Goal: Task Accomplishment & Management: Manage account settings

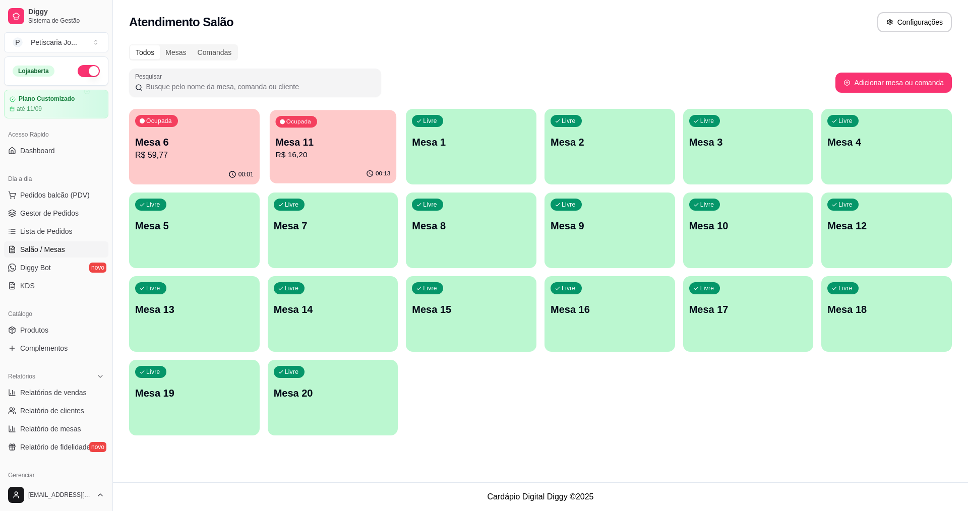
click at [313, 156] on p "R$ 16,20" at bounding box center [332, 155] width 115 height 12
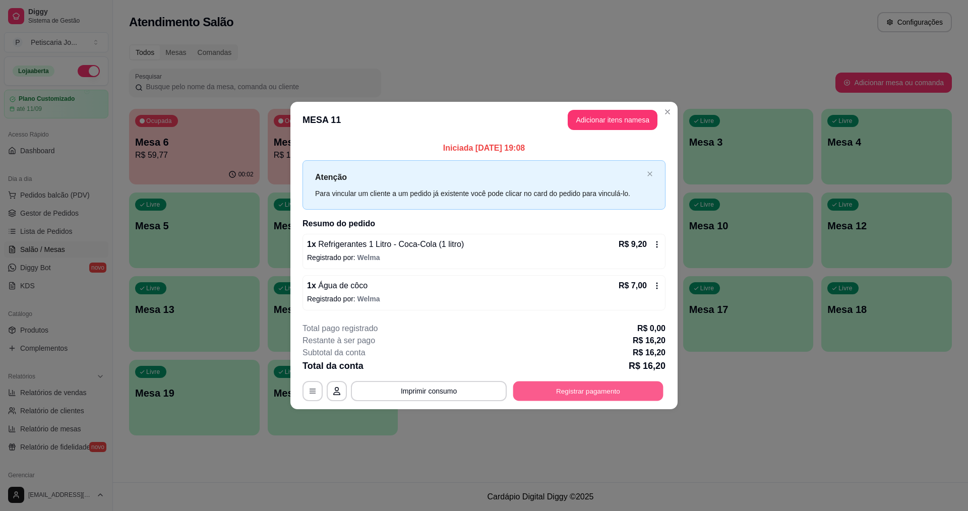
click at [582, 398] on button "Registrar pagamento" at bounding box center [588, 391] width 150 height 20
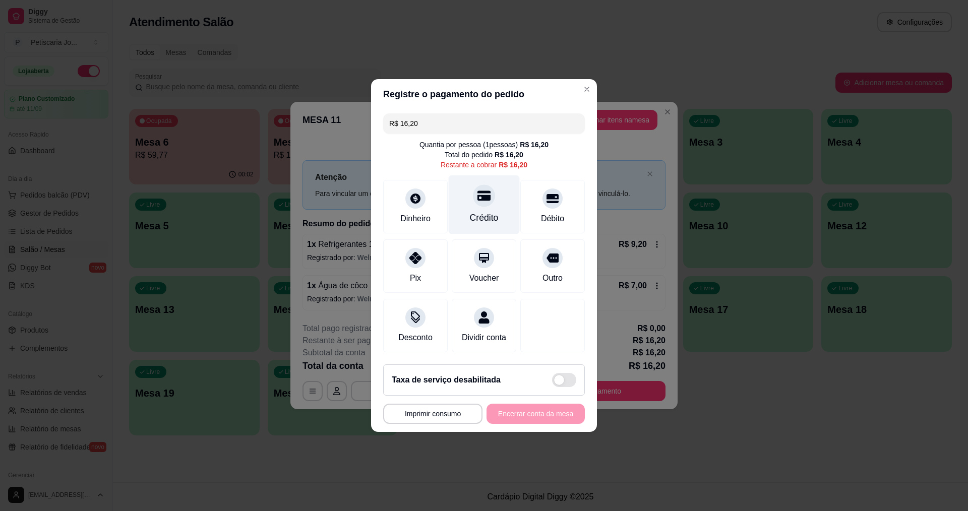
click at [495, 207] on div "Crédito" at bounding box center [484, 204] width 71 height 59
type input "R$ 0,00"
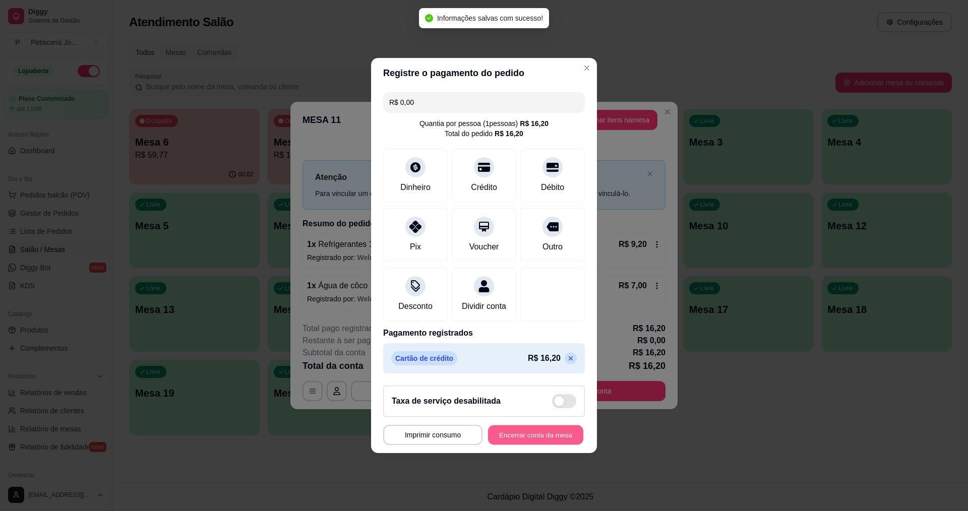
click at [552, 433] on button "Encerrar conta da mesa" at bounding box center [535, 435] width 95 height 20
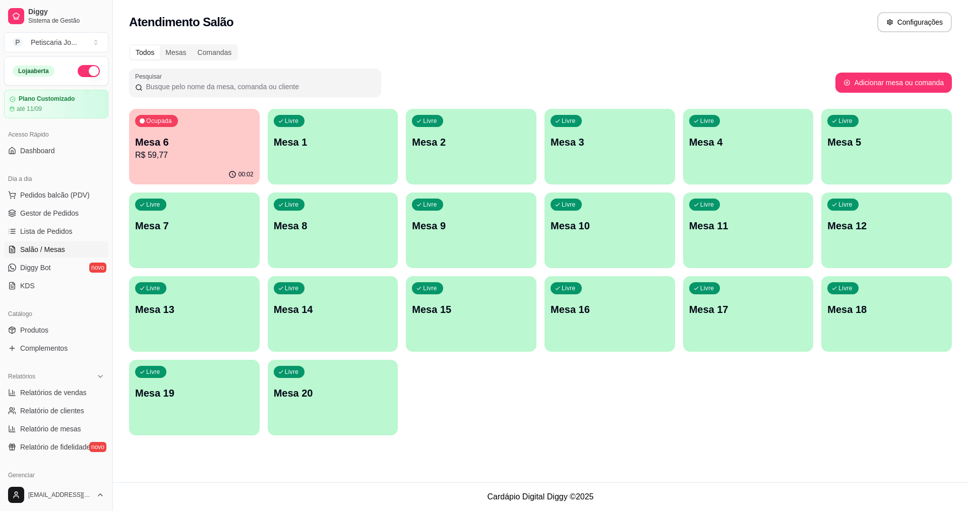
click at [358, 103] on div "Todos Mesas Comandas Pesquisar Adicionar mesa ou comanda Ocupada Mesa 6 R$ 59,7…" at bounding box center [540, 242] width 855 height 409
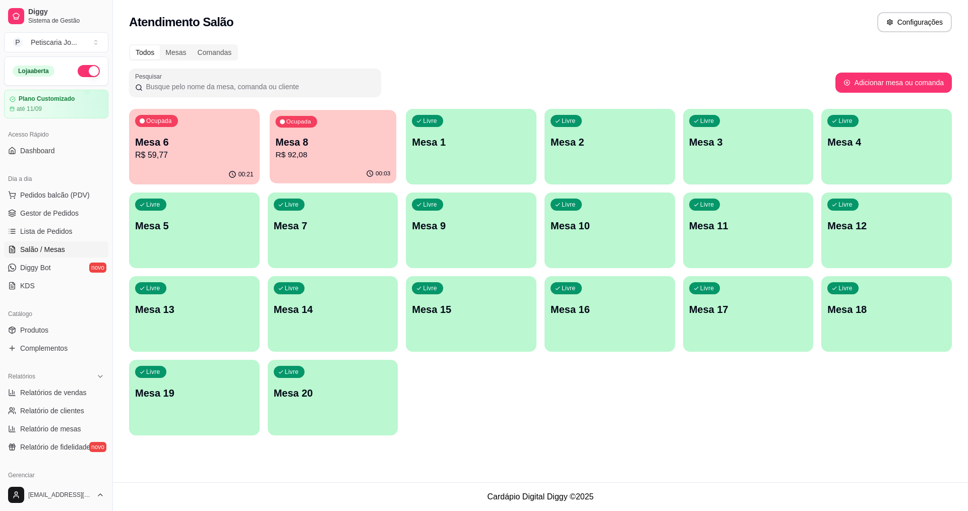
click at [304, 142] on p "Mesa 8" at bounding box center [332, 143] width 115 height 14
click at [22, 208] on link "Gestor de Pedidos" at bounding box center [56, 213] width 104 height 16
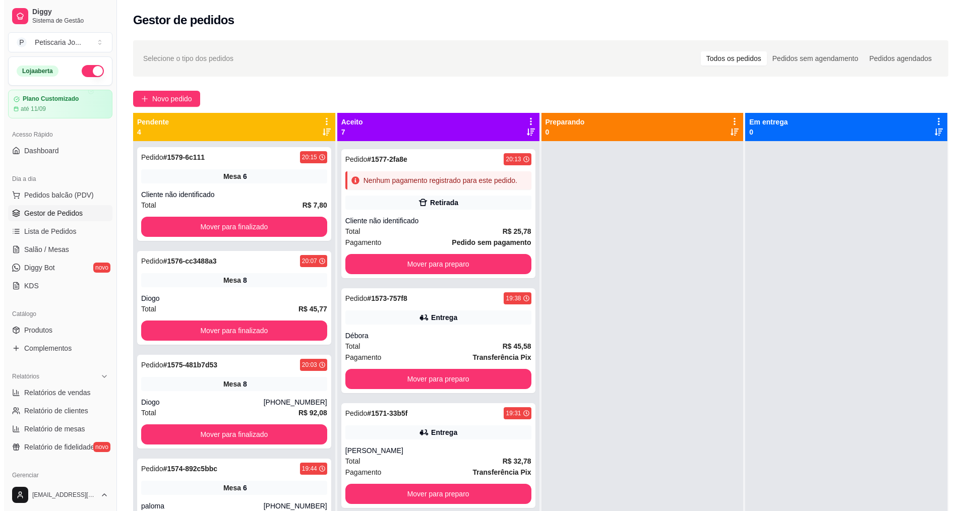
scroll to position [367, 0]
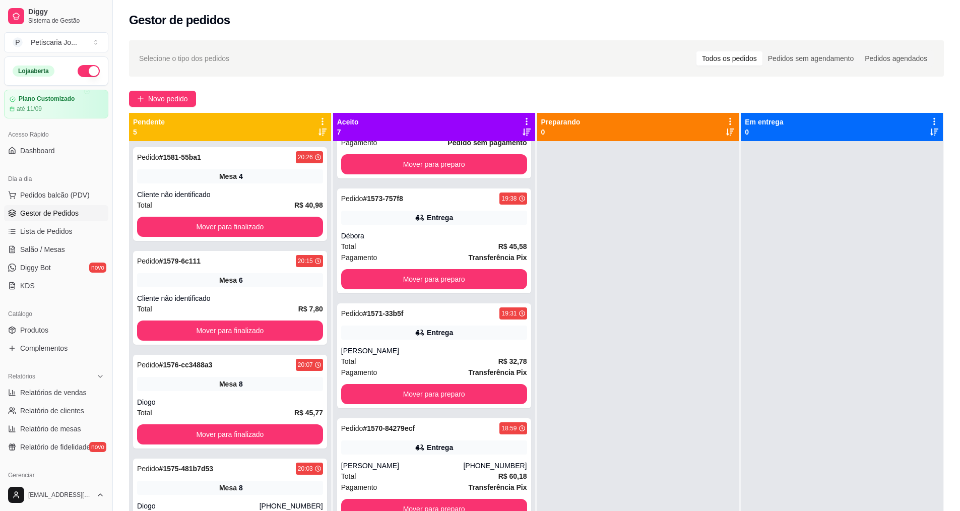
click at [37, 186] on div "Dia a dia" at bounding box center [56, 179] width 104 height 16
click at [37, 187] on button "Pedidos balcão (PDV)" at bounding box center [56, 195] width 104 height 16
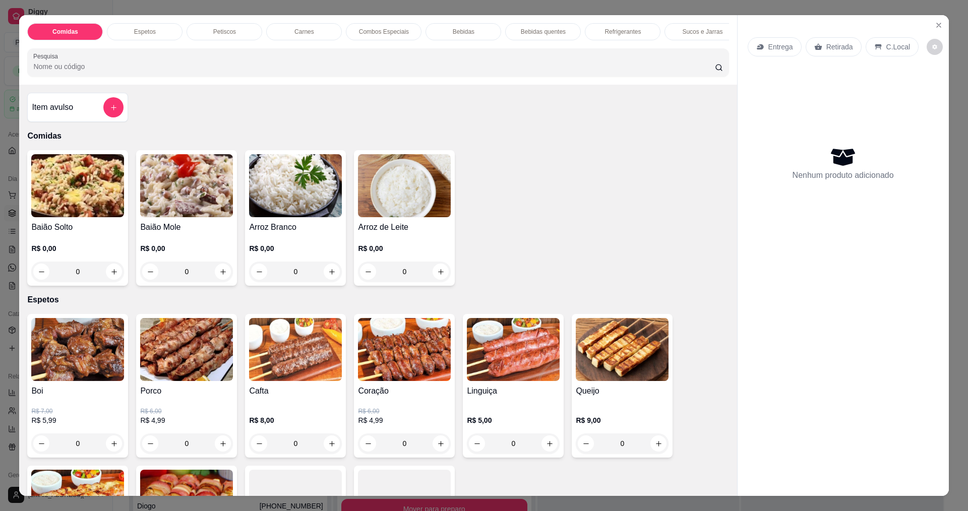
click at [104, 212] on img at bounding box center [77, 185] width 93 height 63
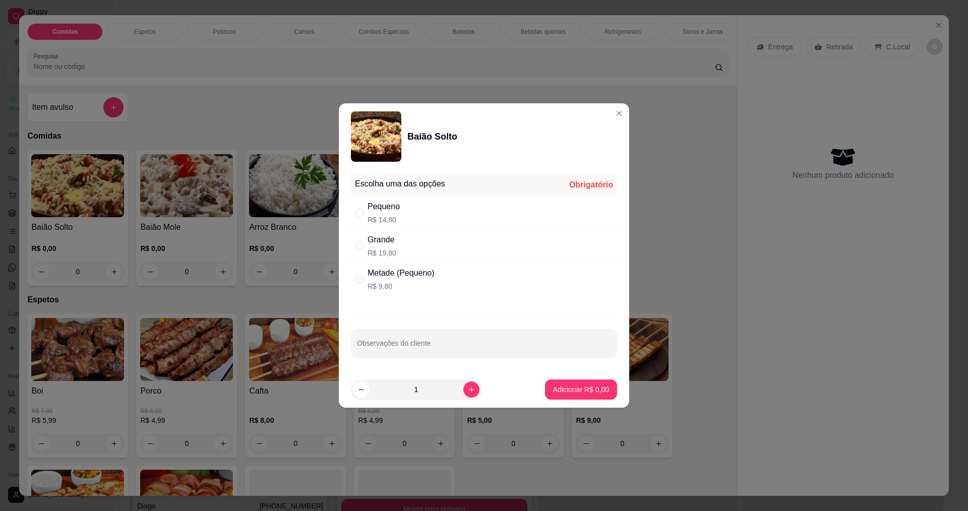
click at [385, 241] on div "Grande" at bounding box center [381, 240] width 29 height 12
radio input "true"
click at [553, 389] on p "Adicionar R$ 19,80" at bounding box center [579, 390] width 58 height 10
type input "1"
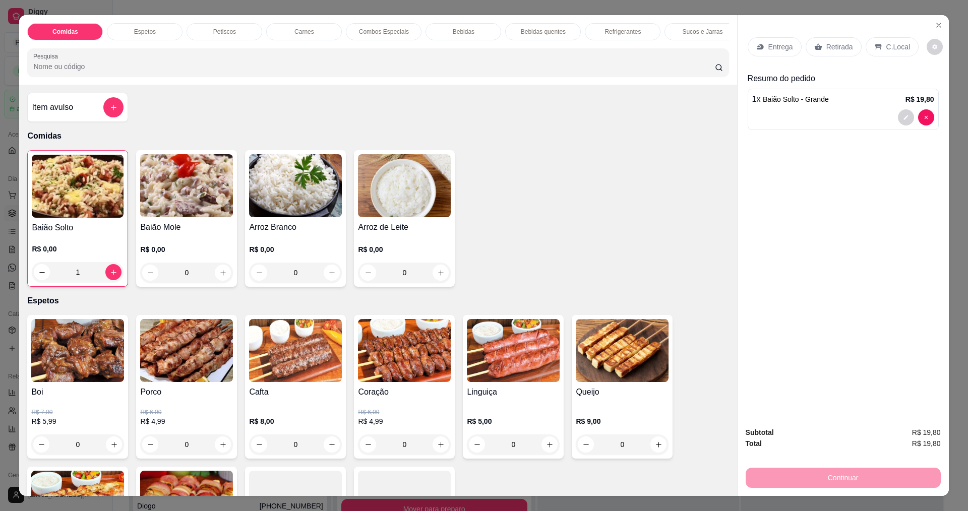
click at [87, 354] on img at bounding box center [77, 350] width 93 height 63
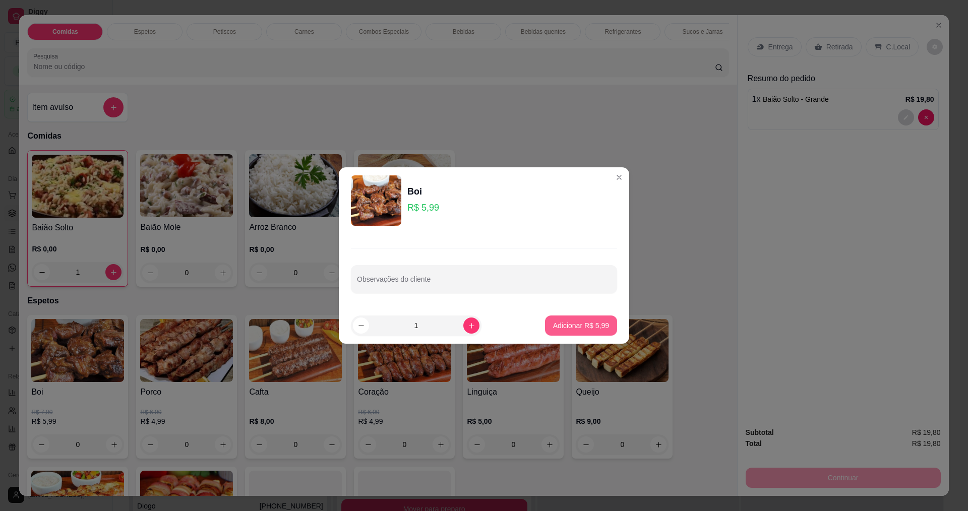
click at [565, 323] on p "Adicionar R$ 5,99" at bounding box center [581, 326] width 56 height 10
type input "1"
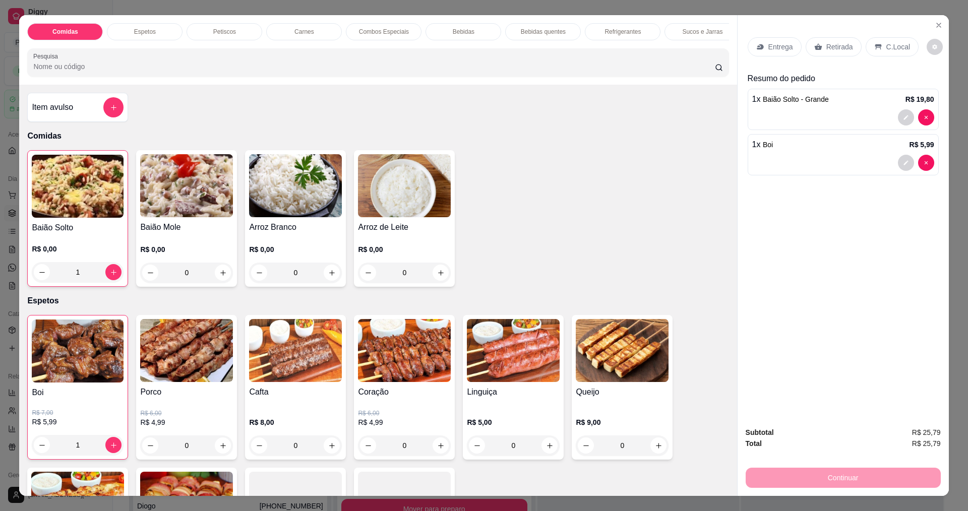
click at [428, 363] on img at bounding box center [404, 350] width 93 height 63
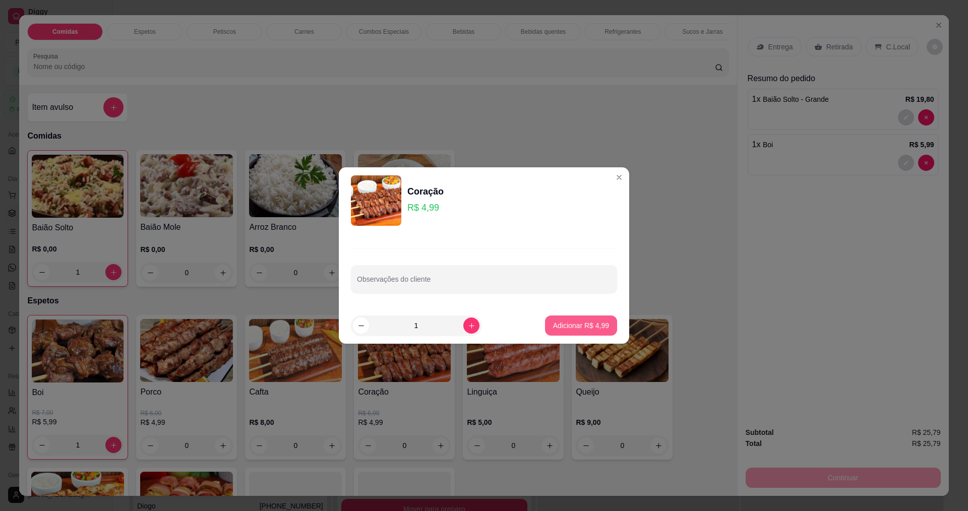
click at [590, 329] on p "Adicionar R$ 4,99" at bounding box center [581, 326] width 56 height 10
type input "1"
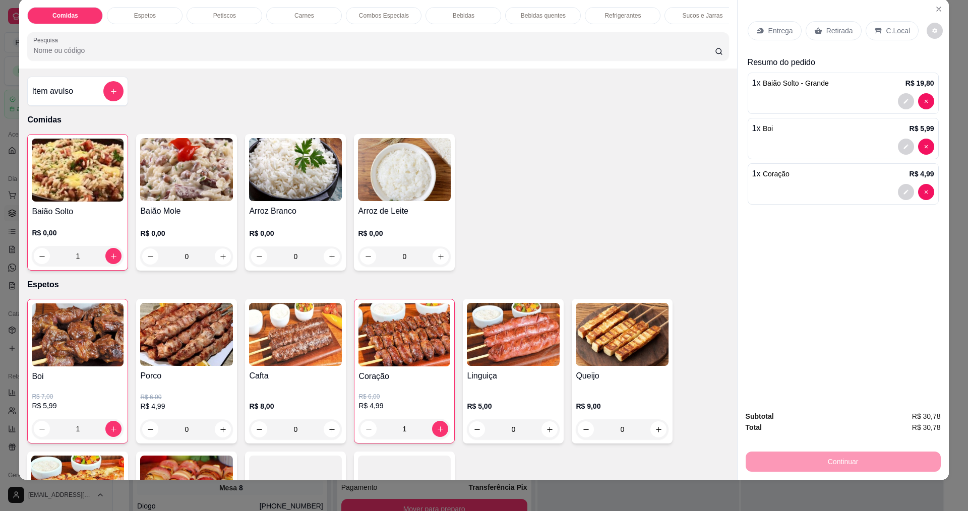
scroll to position [17, 0]
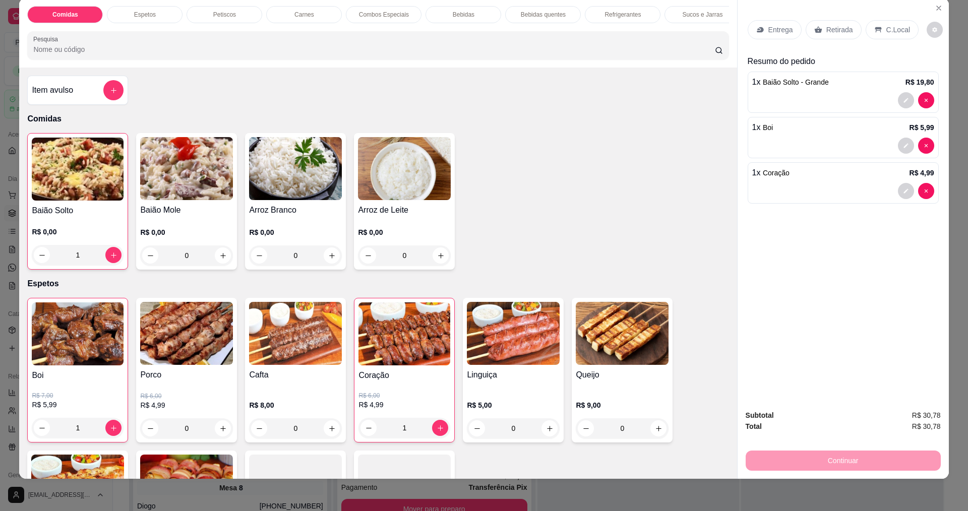
click at [793, 33] on div "Entrega" at bounding box center [774, 29] width 54 height 19
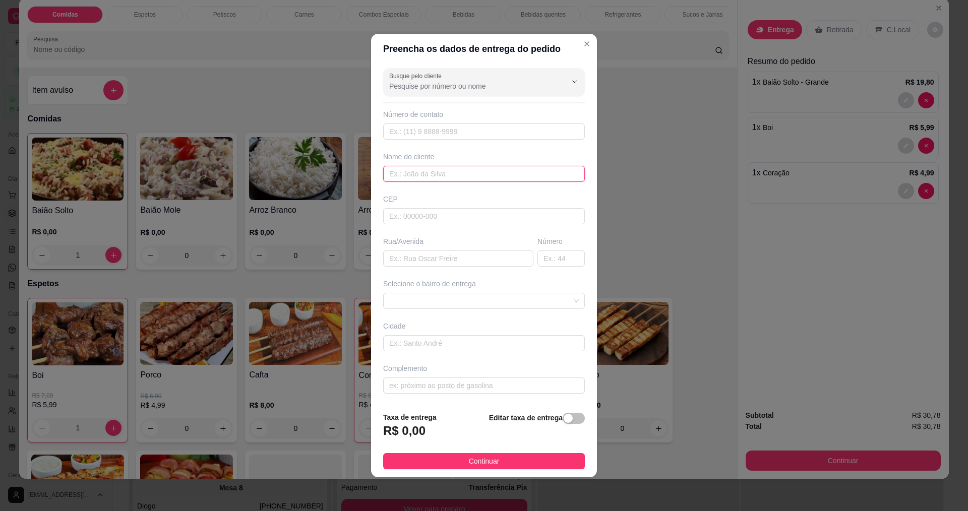
click at [416, 167] on input "text" at bounding box center [484, 174] width 202 height 16
type input "yasmim"
click at [483, 464] on span "Continuar" at bounding box center [484, 461] width 31 height 11
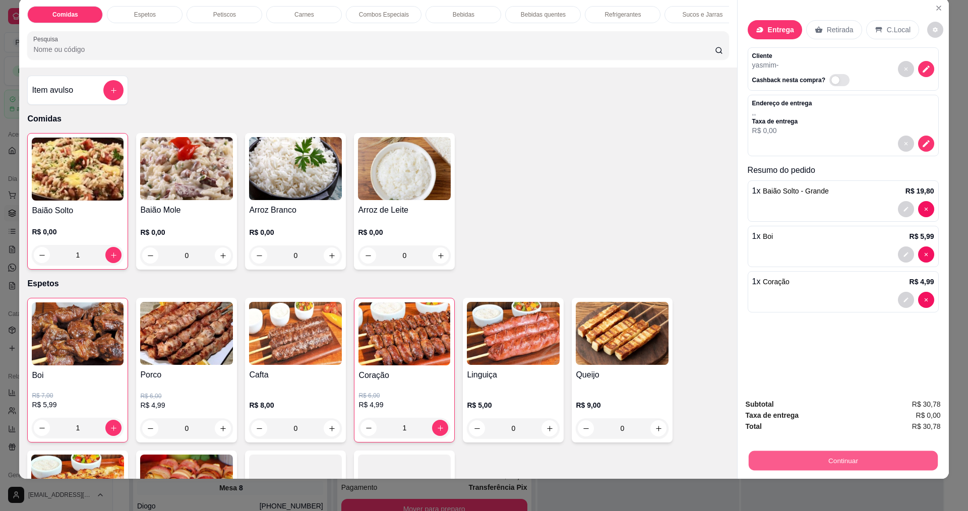
click at [795, 462] on button "Continuar" at bounding box center [842, 461] width 189 height 20
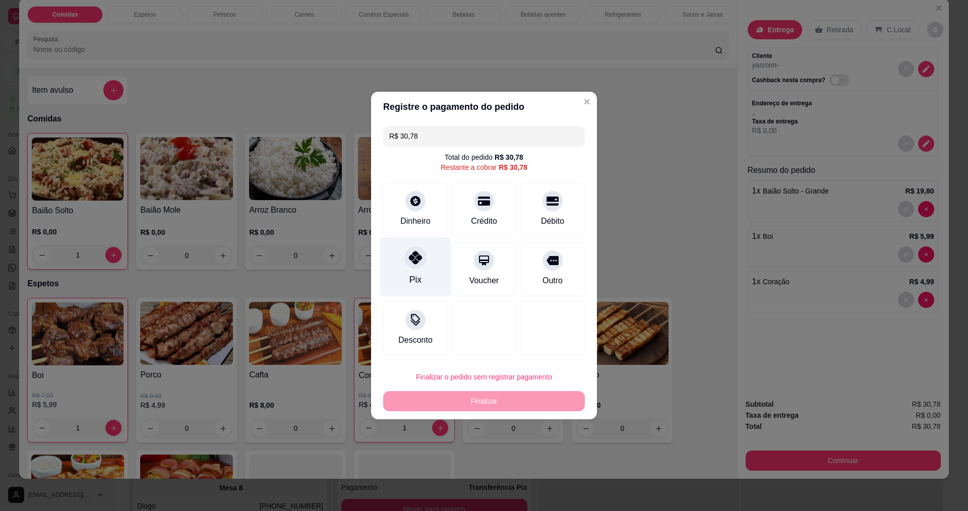
click at [421, 270] on div "Pix" at bounding box center [415, 266] width 71 height 59
type input "R$ 0,00"
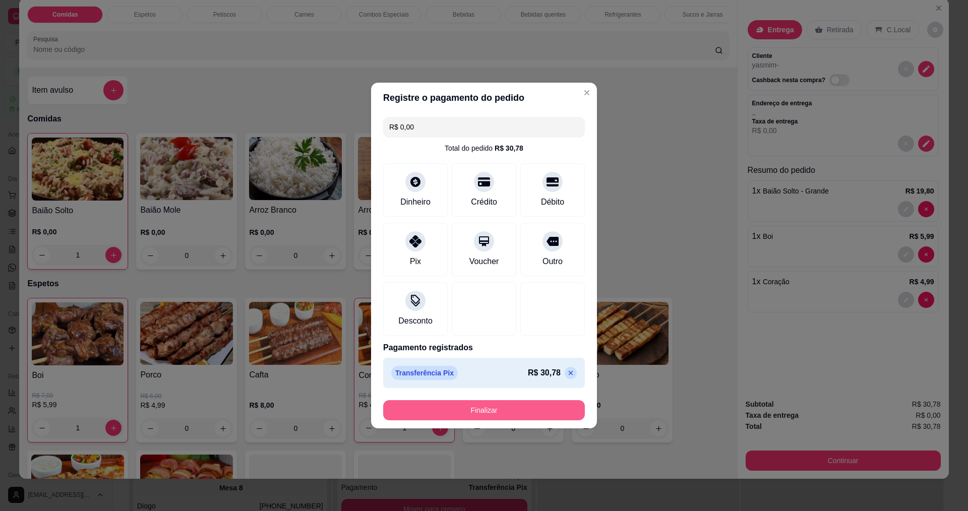
click at [469, 405] on button "Finalizar" at bounding box center [484, 410] width 202 height 20
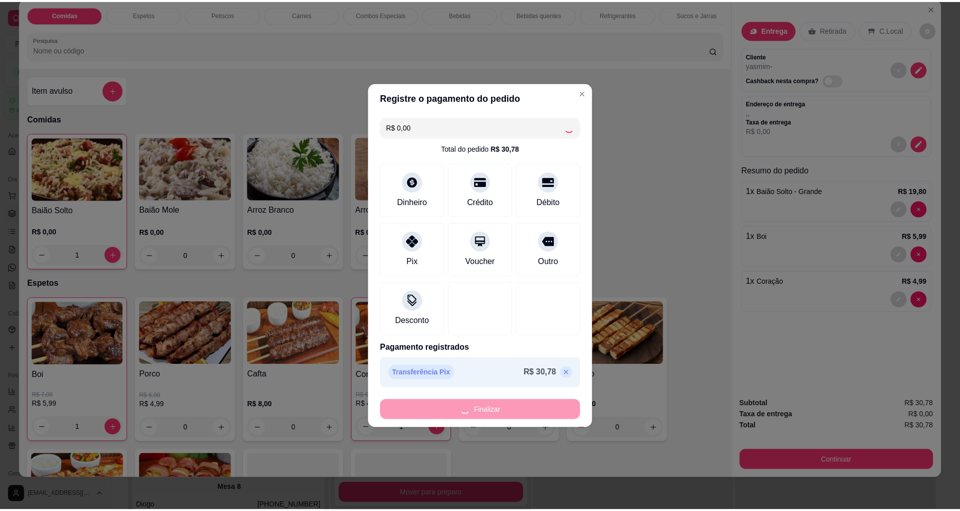
scroll to position [482, 0]
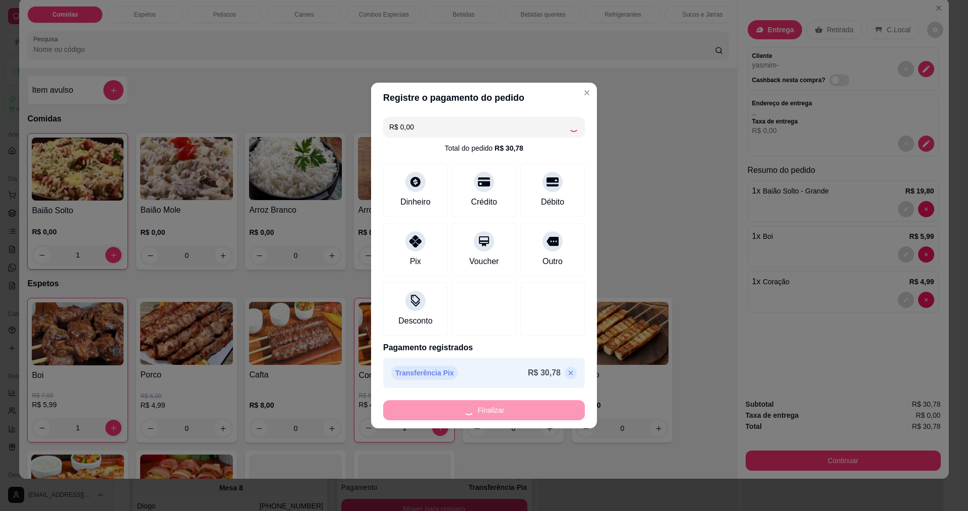
type input "0"
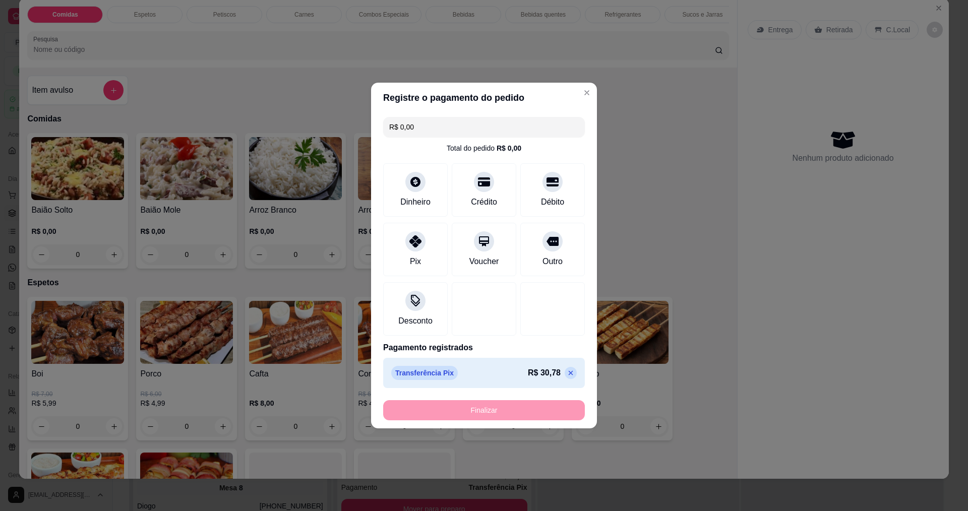
type input "-R$ 30,78"
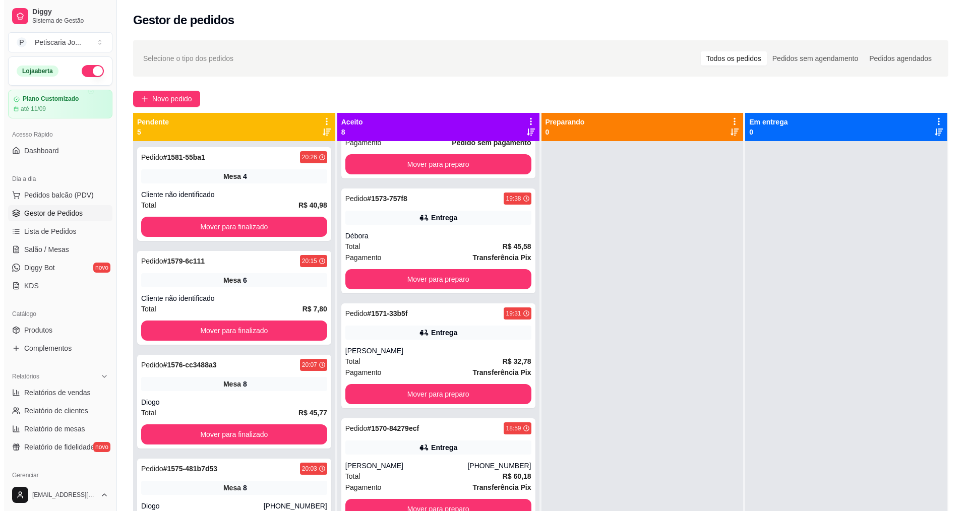
scroll to position [18, 0]
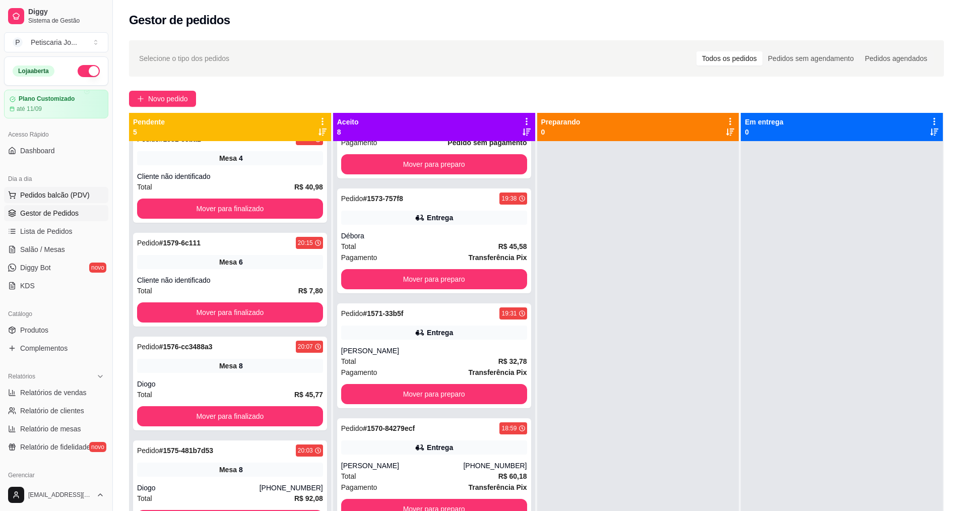
click at [61, 193] on span "Pedidos balcão (PDV)" at bounding box center [55, 195] width 70 height 10
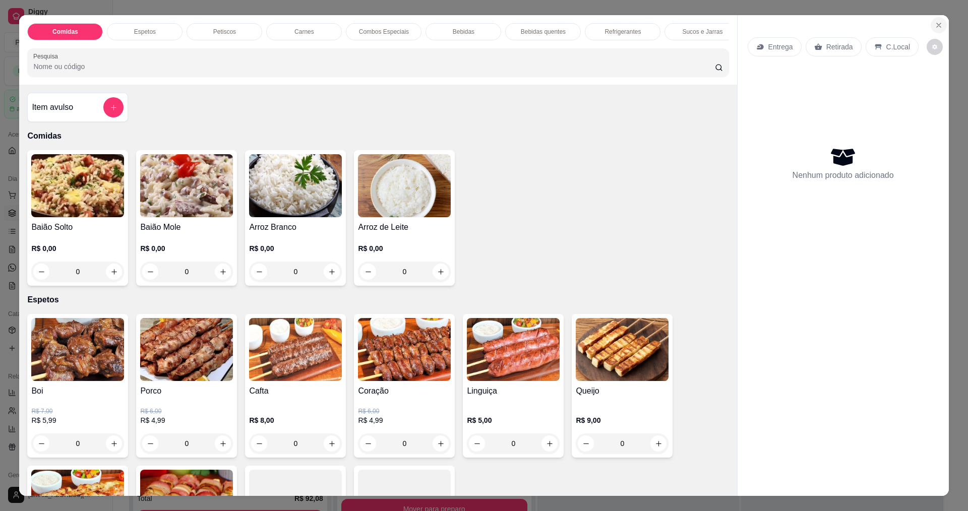
click at [938, 30] on button "Close" at bounding box center [938, 25] width 16 height 16
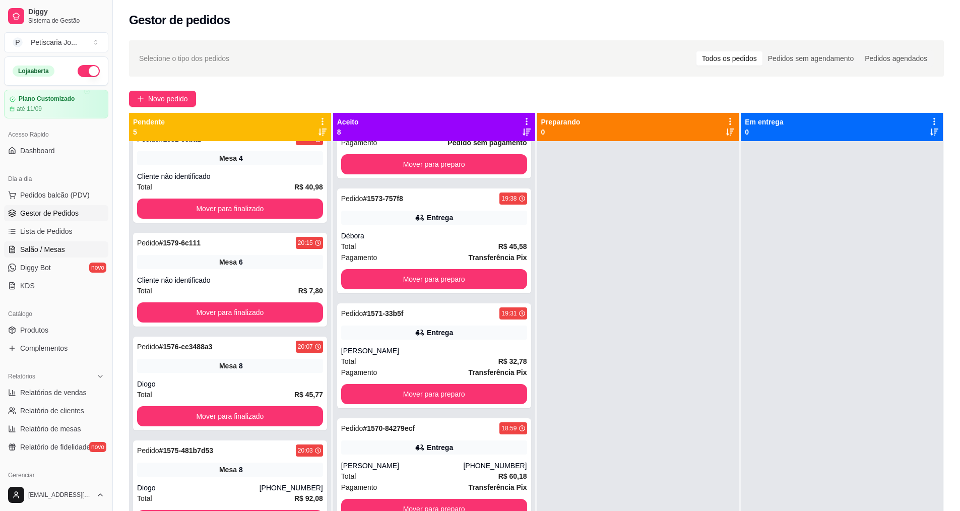
click at [57, 245] on span "Salão / Mesas" at bounding box center [42, 249] width 45 height 10
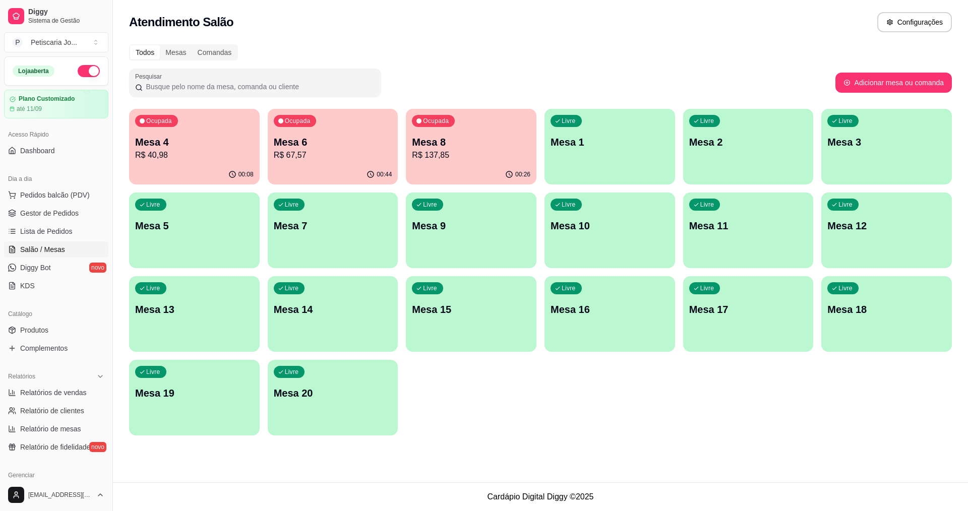
click at [323, 145] on p "Mesa 6" at bounding box center [333, 142] width 118 height 14
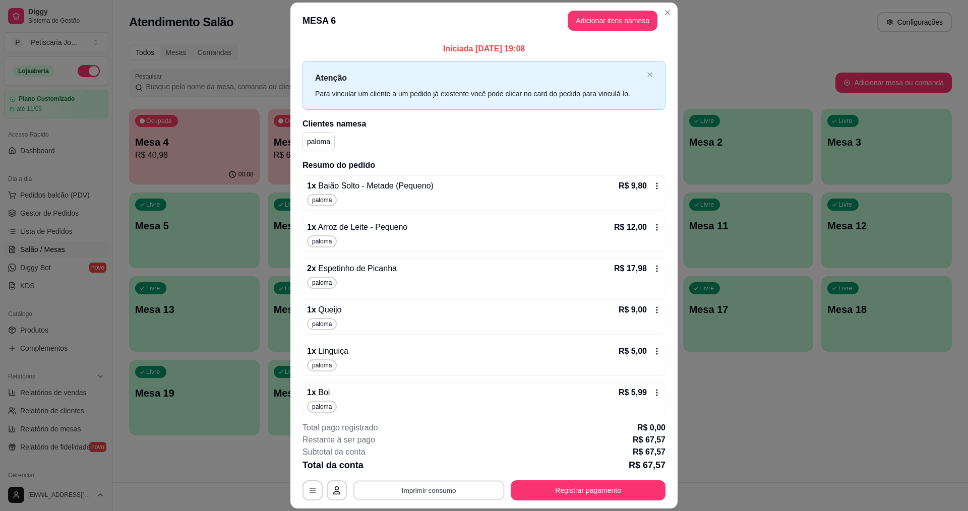
click at [413, 487] on button "Imprimir consumo" at bounding box center [428, 491] width 151 height 20
click at [408, 471] on button "IMPRESSORA" at bounding box center [428, 467] width 71 height 16
click at [520, 488] on button "Registrar pagamento" at bounding box center [587, 490] width 155 height 20
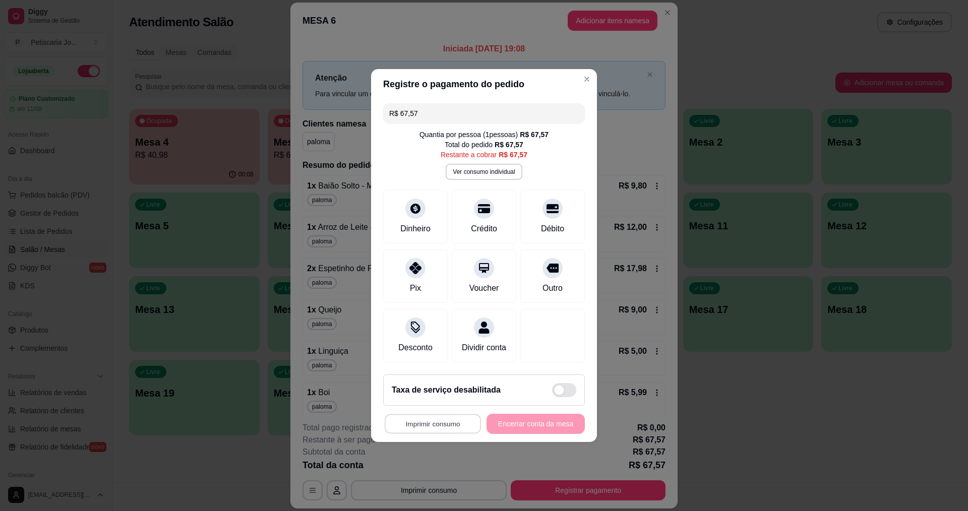
click at [446, 432] on button "Imprimir consumo" at bounding box center [433, 424] width 96 height 20
click at [438, 412] on button "IMPRESSORA" at bounding box center [434, 407] width 71 height 16
click at [470, 221] on div "Crédito" at bounding box center [484, 227] width 29 height 13
type input "R$ 0,00"
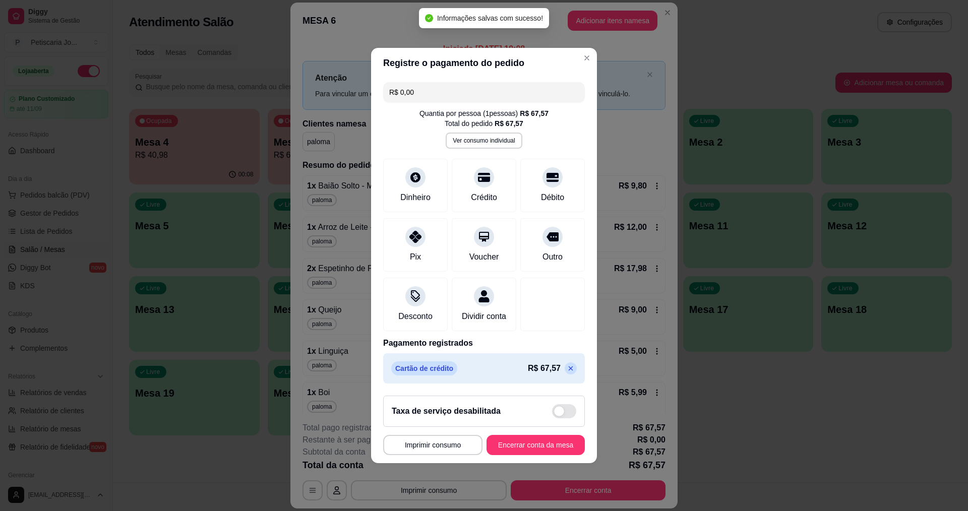
click at [514, 440] on footer "**********" at bounding box center [484, 426] width 226 height 76
click at [512, 444] on button "Encerrar conta da mesa" at bounding box center [535, 445] width 98 height 20
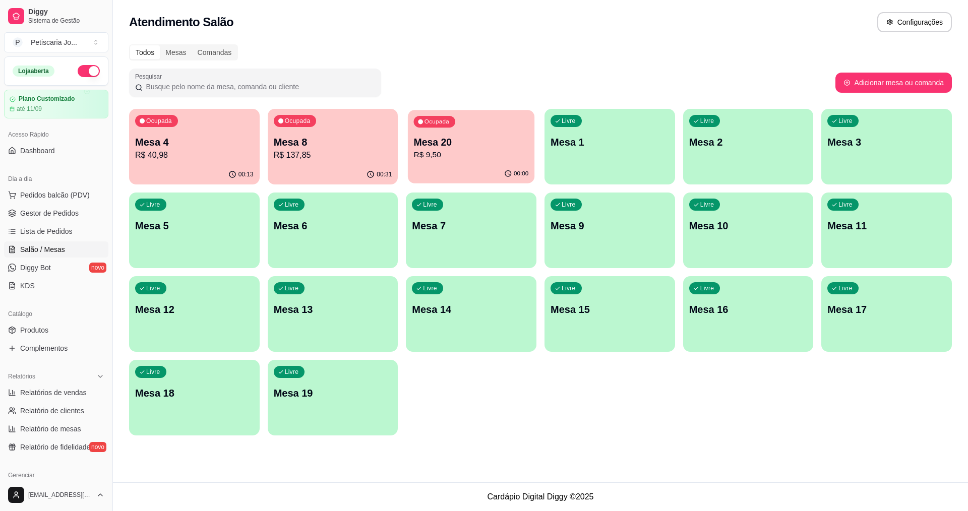
click at [462, 122] on div "Ocupada Mesa 20 R$ 9,50" at bounding box center [471, 137] width 126 height 54
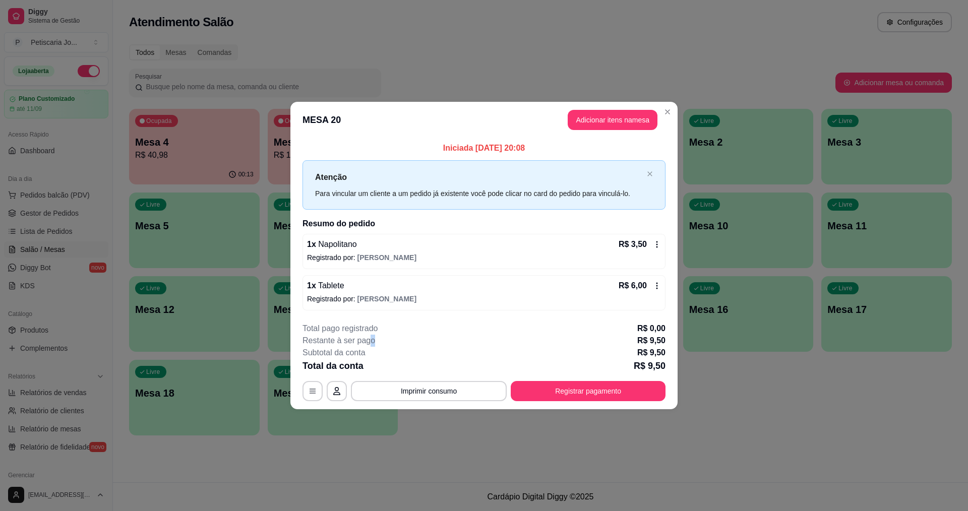
click at [389, 337] on div "Restante à ser pago R$ 9,50" at bounding box center [483, 341] width 363 height 12
click at [549, 404] on footer "**********" at bounding box center [483, 361] width 387 height 95
click at [547, 400] on footer "**********" at bounding box center [483, 361] width 387 height 95
click at [556, 387] on button "Registrar pagamento" at bounding box center [588, 391] width 150 height 20
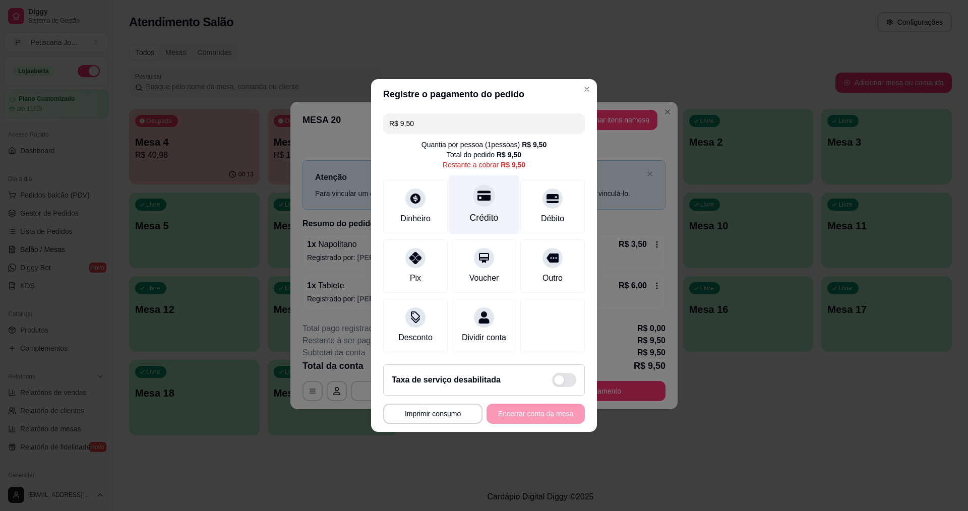
click at [491, 185] on div "Crédito" at bounding box center [484, 204] width 71 height 59
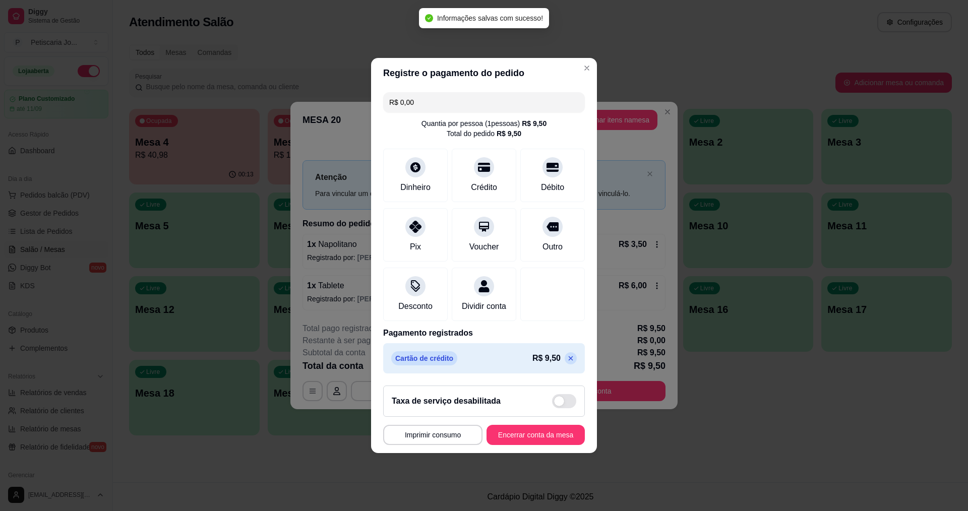
type input "R$ 0,00"
click at [538, 445] on button "Encerrar conta da mesa" at bounding box center [535, 435] width 95 height 20
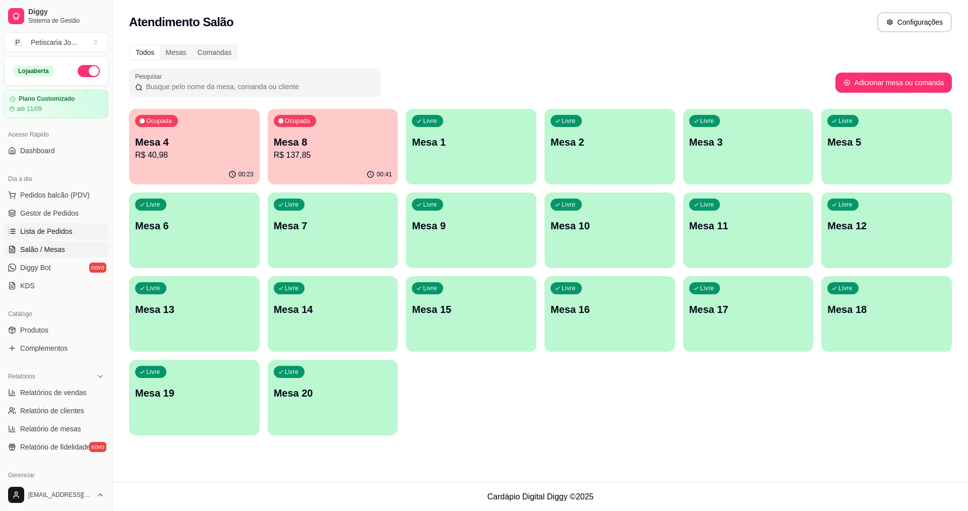
click at [55, 229] on span "Lista de Pedidos" at bounding box center [46, 231] width 52 height 10
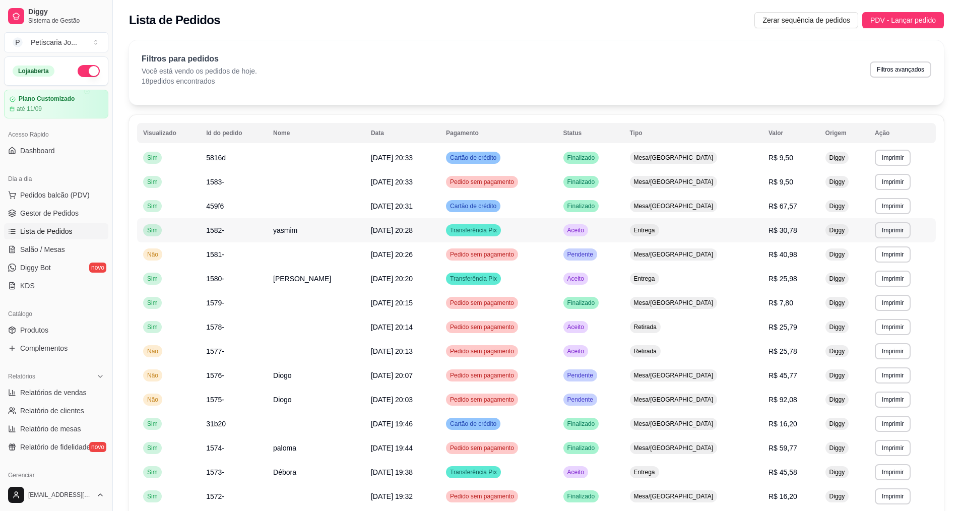
click at [499, 234] on span "Transferência Pix" at bounding box center [473, 230] width 51 height 8
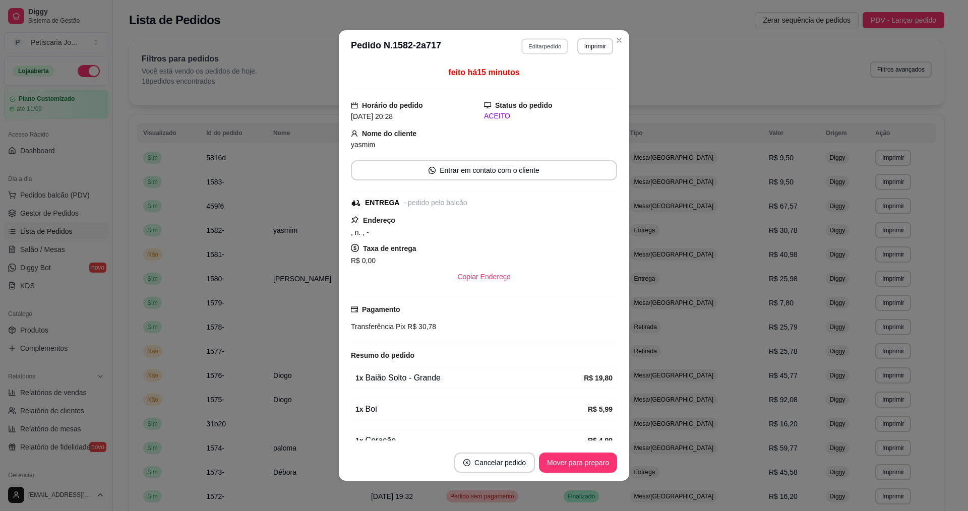
click at [548, 49] on button "Editar pedido" at bounding box center [545, 46] width 47 height 16
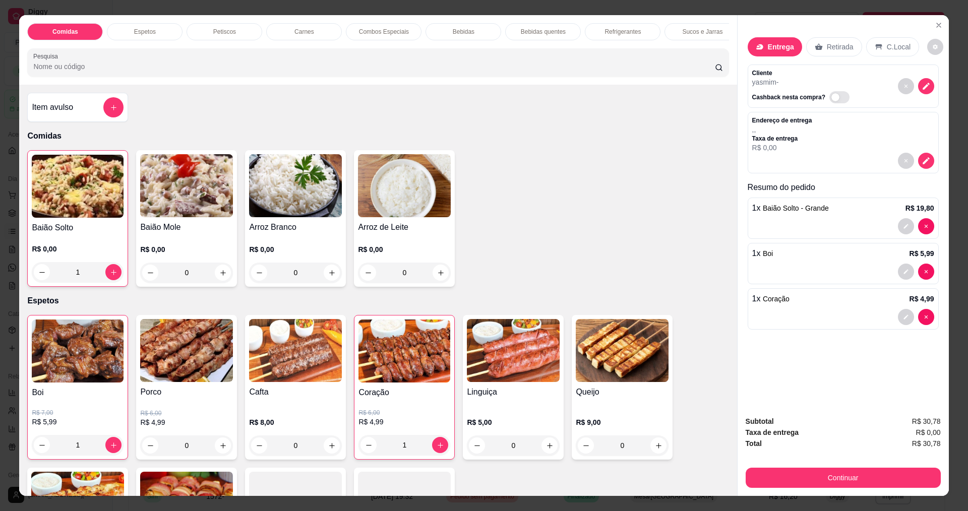
type input "0"
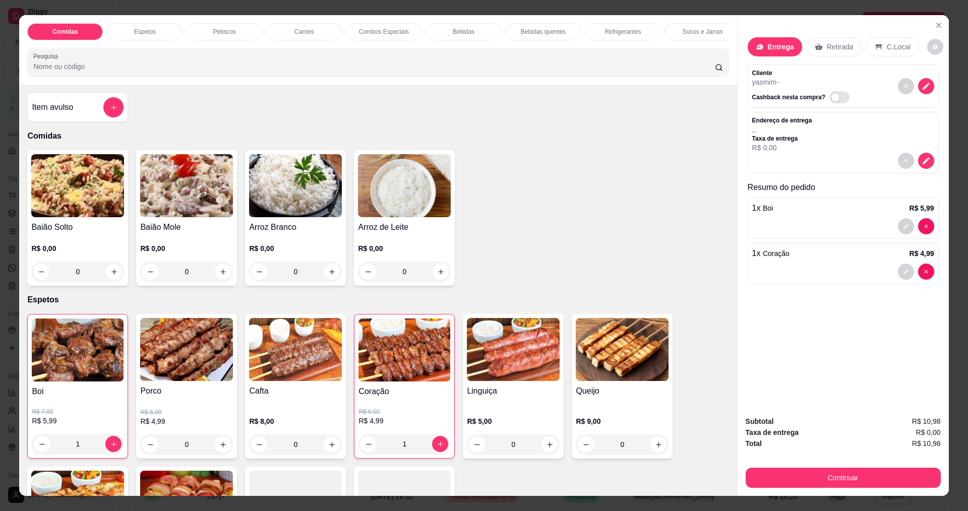
click at [226, 282] on div "0" at bounding box center [186, 272] width 93 height 20
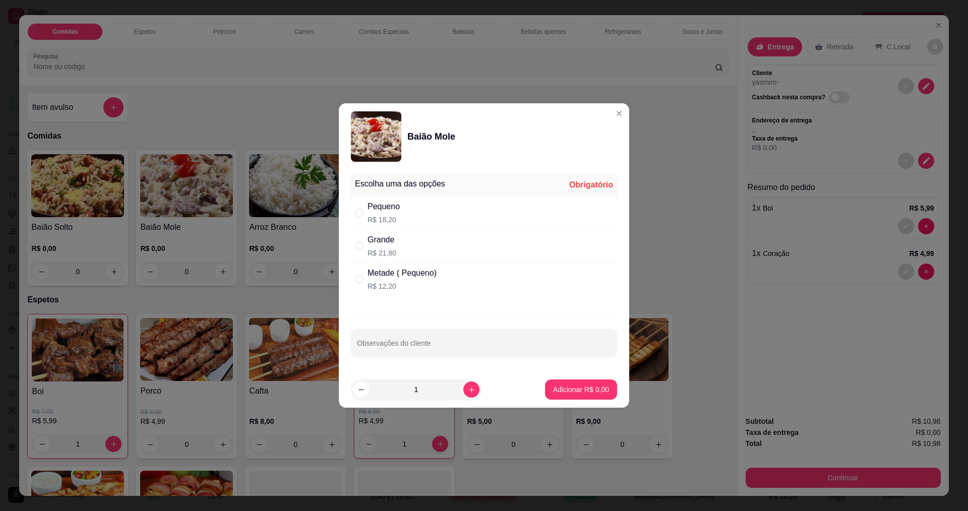
click at [393, 247] on div "Grande R$ 21,80" at bounding box center [381, 246] width 29 height 24
radio input "true"
click at [573, 389] on p "Adicionar R$ 21,80" at bounding box center [579, 390] width 60 height 10
type input "1"
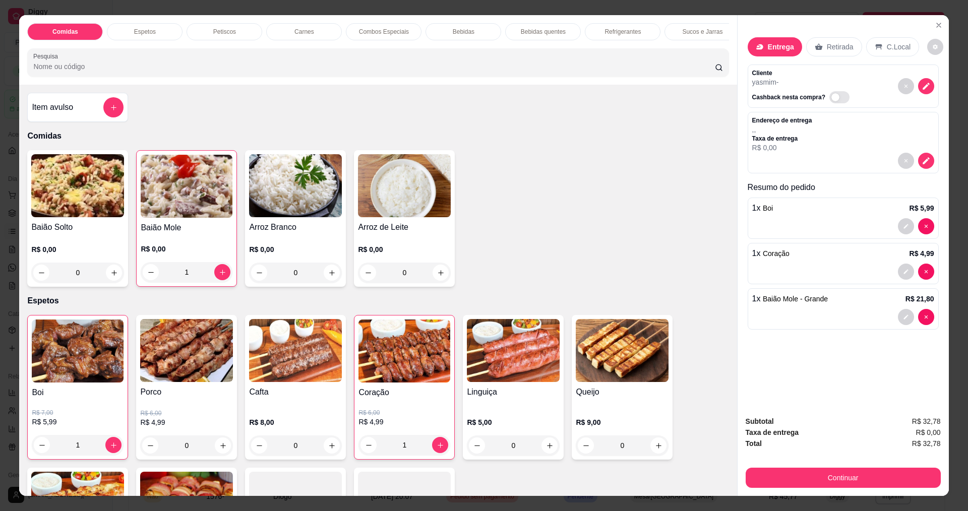
scroll to position [17, 0]
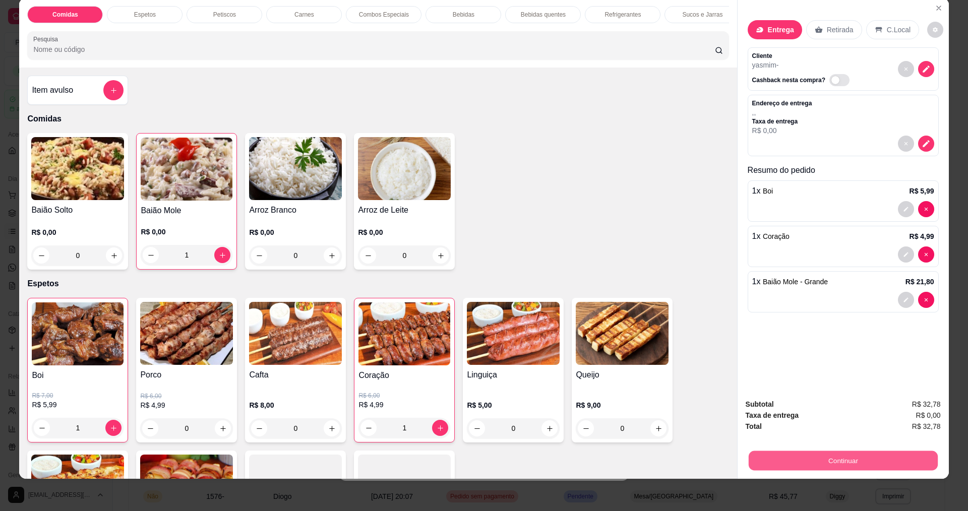
click at [818, 460] on button "Continuar" at bounding box center [842, 461] width 189 height 20
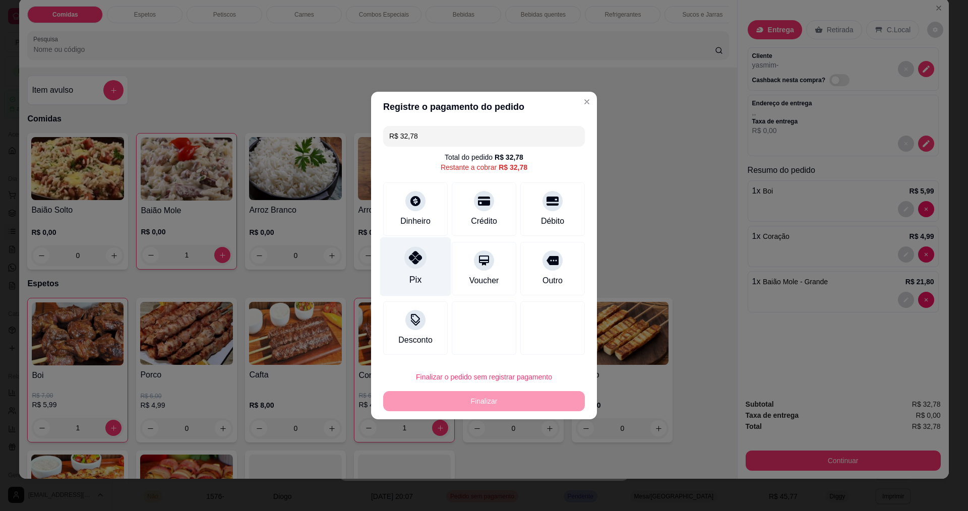
click at [409, 260] on icon at bounding box center [415, 257] width 13 height 13
type input "R$ 0,00"
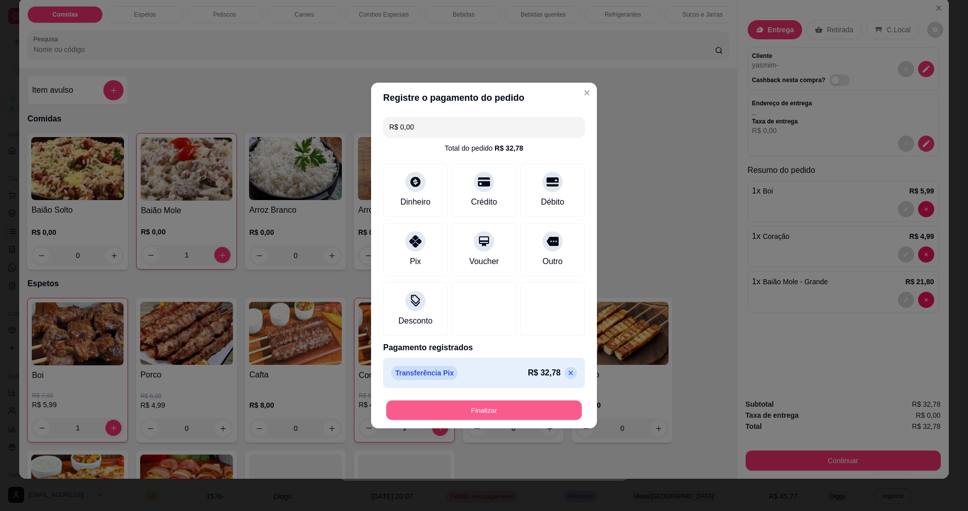
click at [475, 414] on button "Finalizar" at bounding box center [484, 411] width 196 height 20
type input "0"
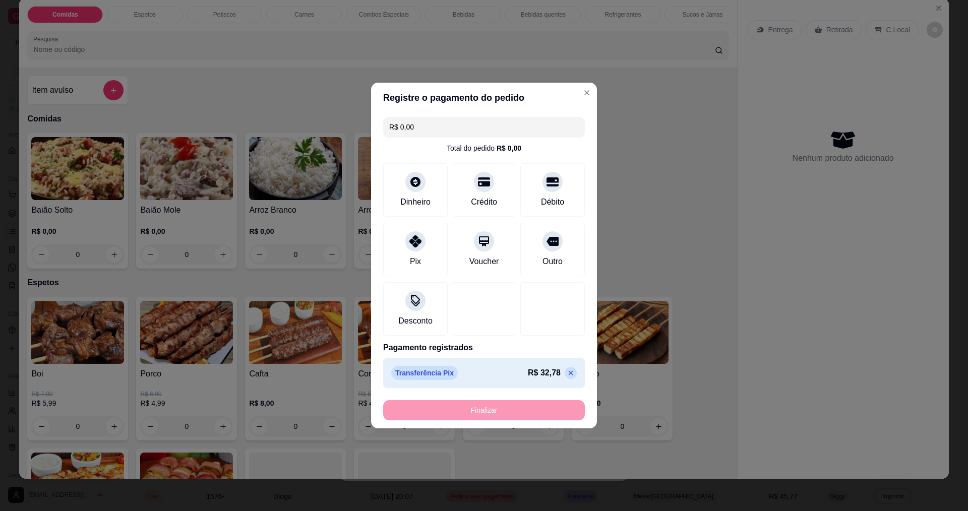
type input "-R$ 32,78"
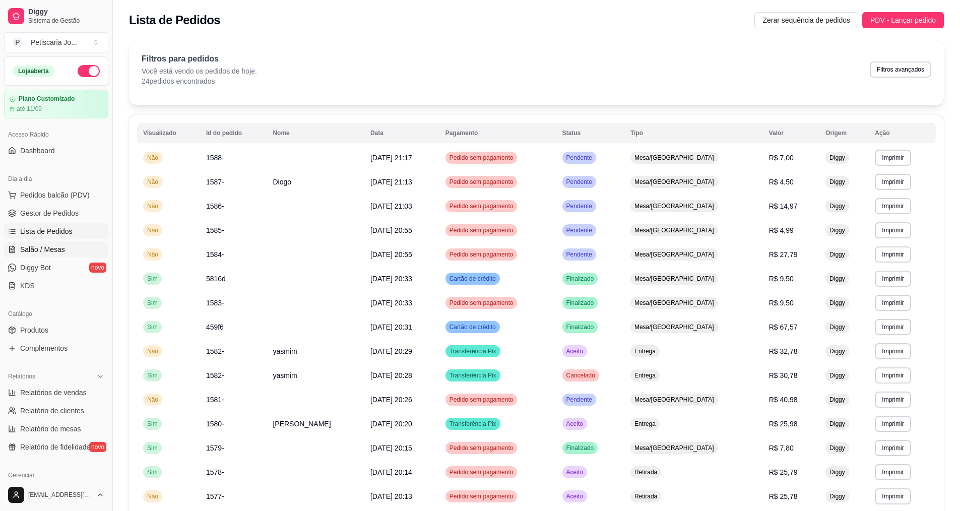
click at [44, 248] on span "Salão / Mesas" at bounding box center [42, 249] width 45 height 10
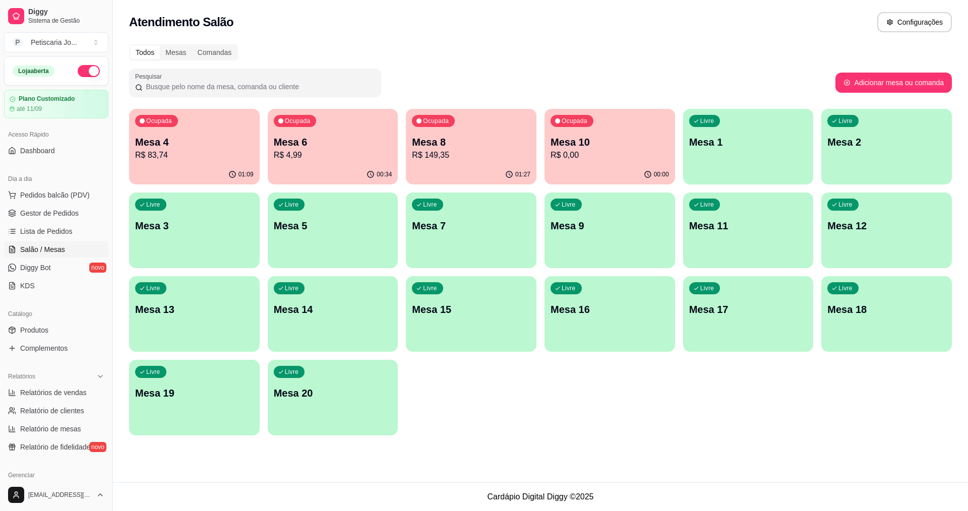
click at [465, 169] on div "01:27" at bounding box center [471, 175] width 131 height 20
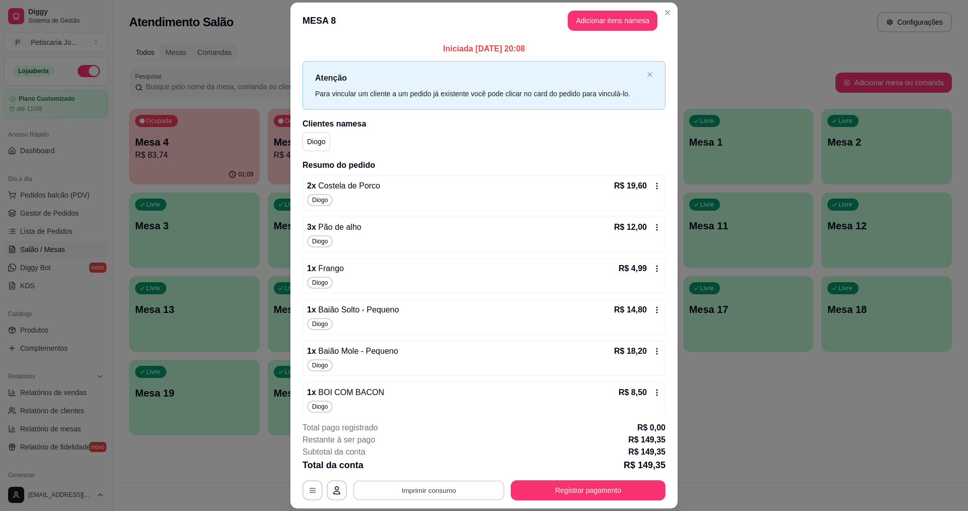
click at [418, 486] on button "Imprimir consumo" at bounding box center [428, 491] width 151 height 20
click at [408, 469] on button "IMPRESSORA" at bounding box center [428, 467] width 73 height 16
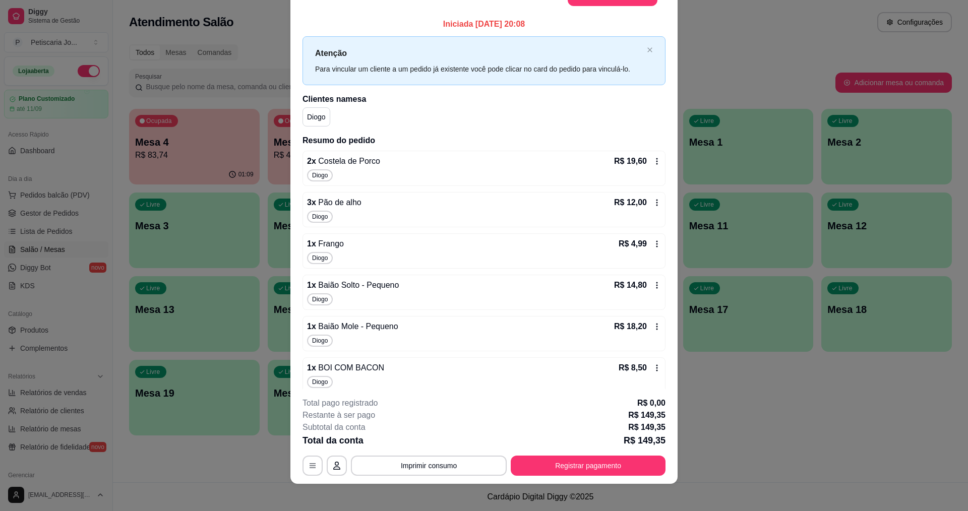
scroll to position [30, 0]
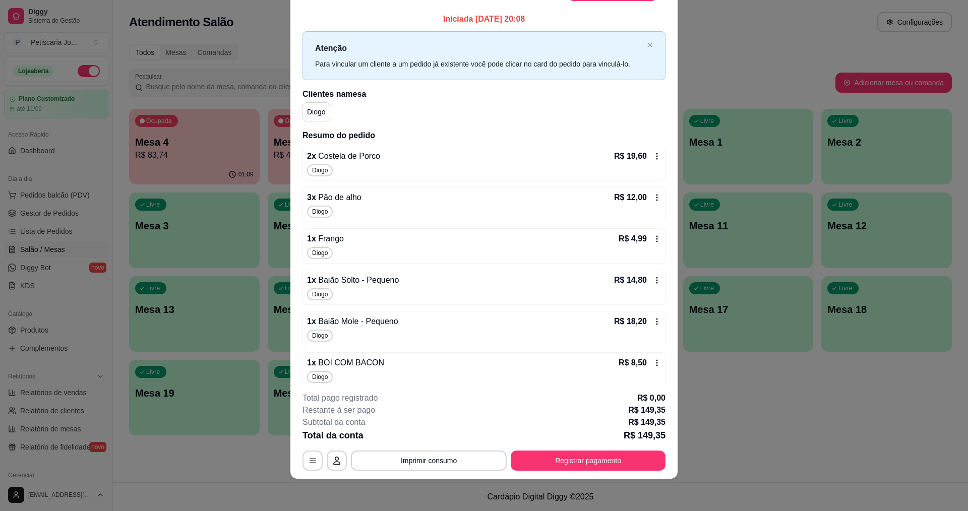
click at [653, 364] on icon at bounding box center [657, 363] width 8 height 8
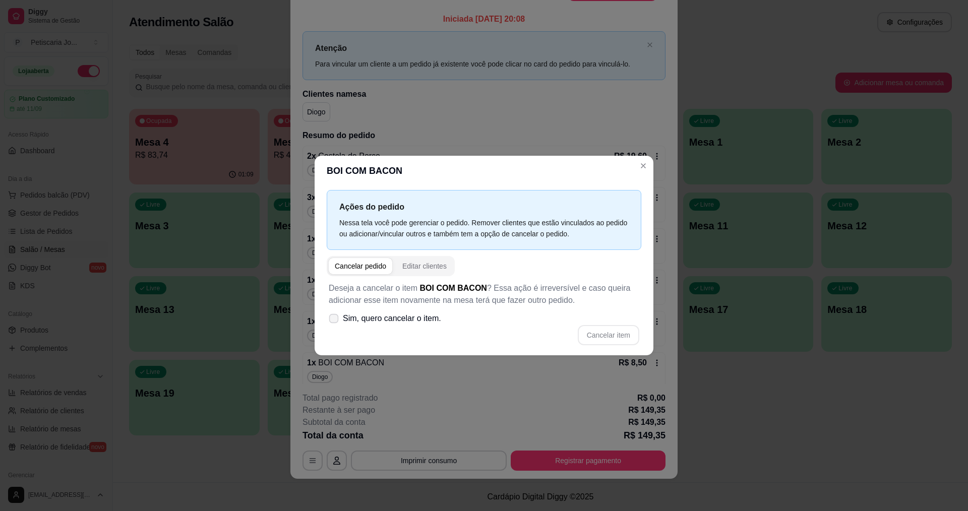
click at [336, 323] on span at bounding box center [334, 319] width 10 height 10
click at [335, 323] on input "Sim, quero cancelar o item." at bounding box center [331, 324] width 7 height 7
checkbox input "true"
click at [607, 339] on button "Cancelar item" at bounding box center [608, 336] width 60 height 20
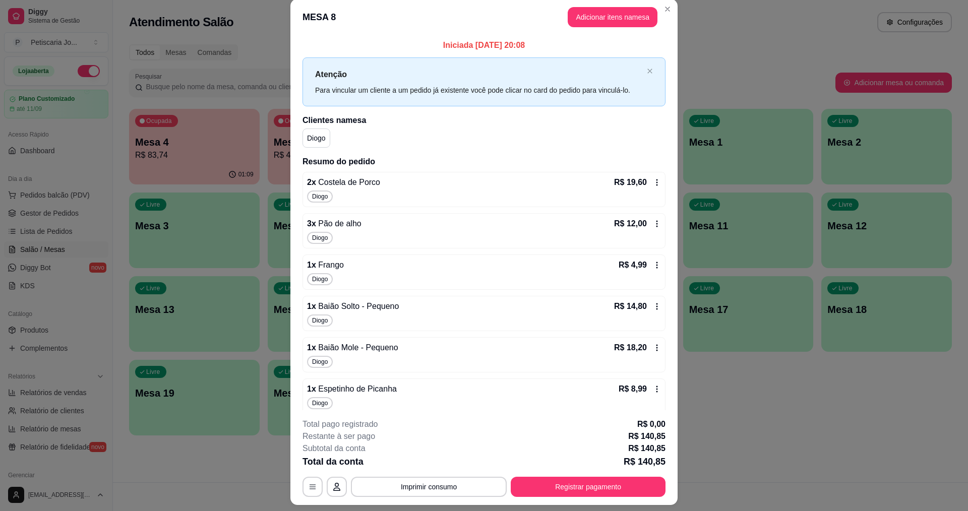
scroll to position [0, 0]
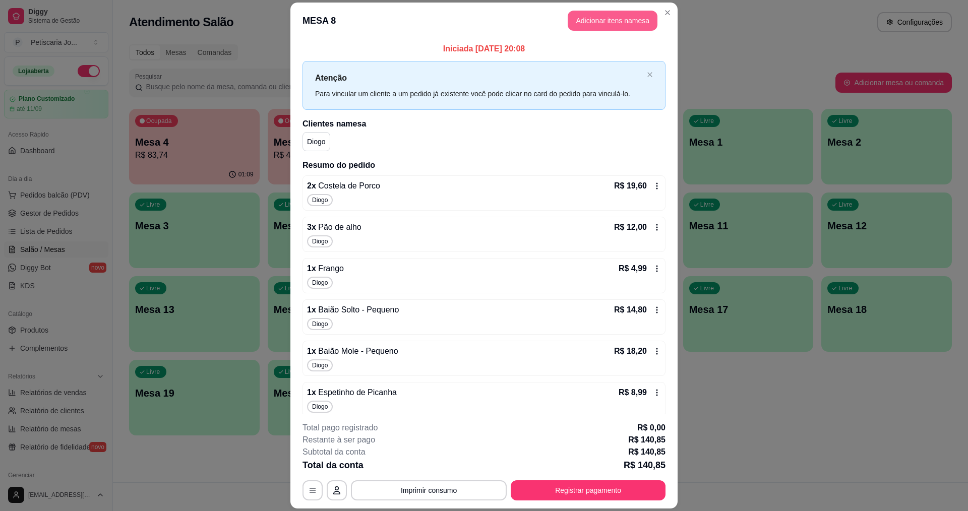
click at [620, 16] on button "Adicionar itens na mesa" at bounding box center [612, 21] width 90 height 20
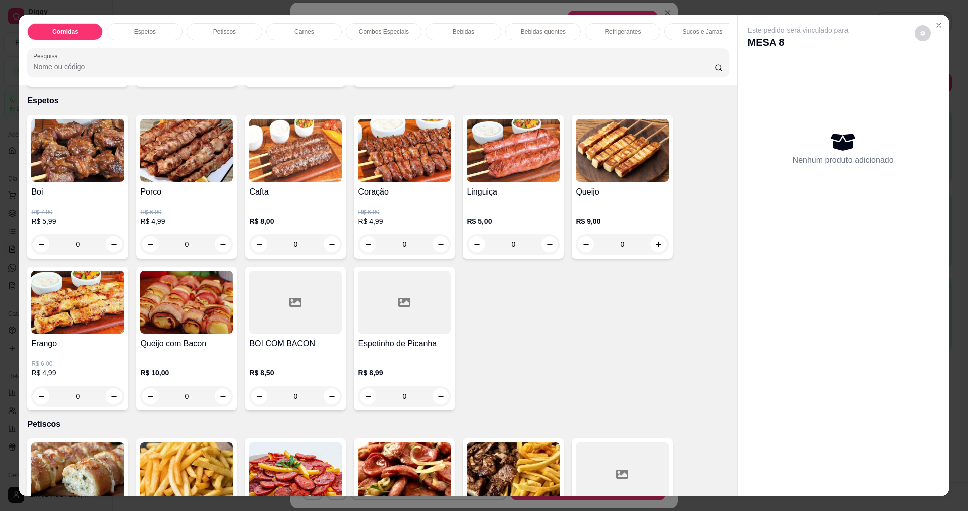
scroll to position [202, 0]
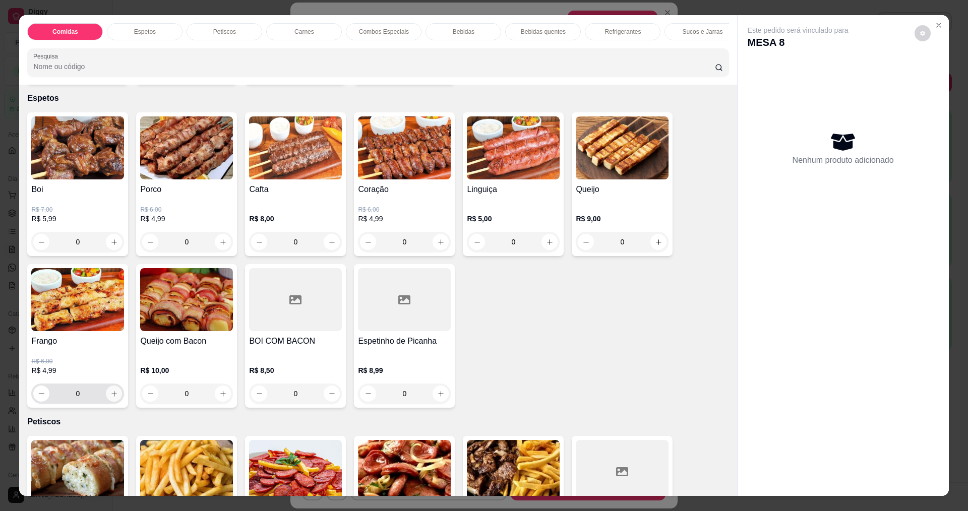
click at [111, 398] on icon "increase-product-quantity" at bounding box center [114, 394] width 8 height 8
type input "1"
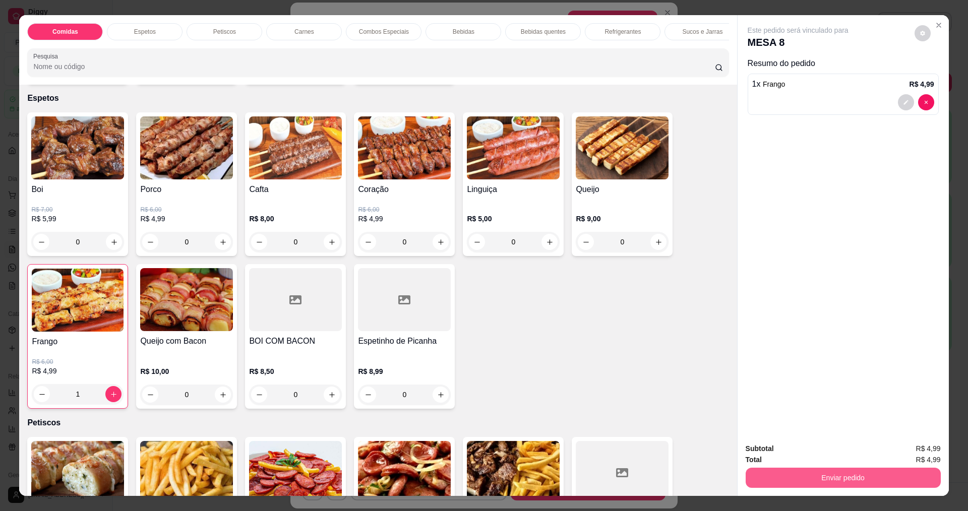
click at [892, 475] on button "Enviar pedido" at bounding box center [842, 478] width 195 height 20
click at [916, 457] on button "Sim, quero registrar" at bounding box center [905, 452] width 73 height 19
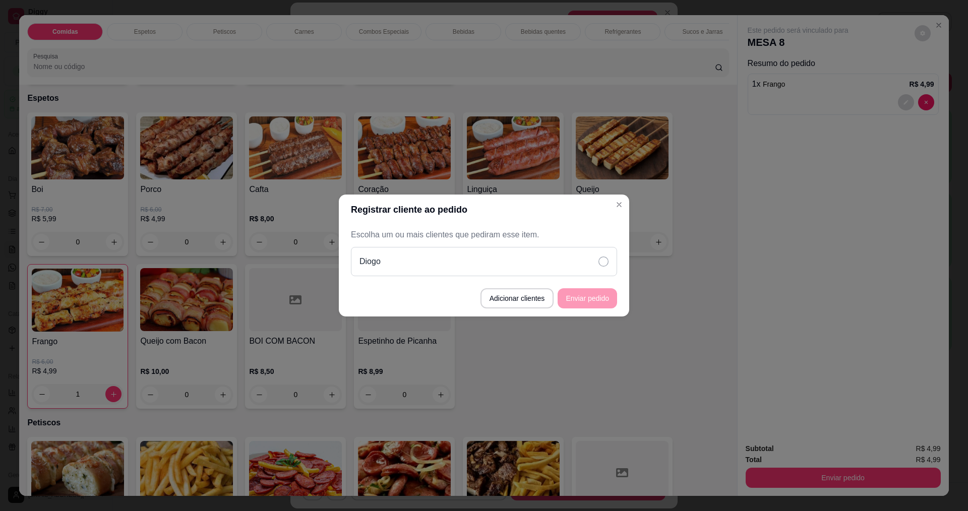
click at [597, 258] on div "Diogo" at bounding box center [484, 261] width 266 height 29
click at [590, 310] on footer "Adicionar clientes Enviar pedido" at bounding box center [484, 298] width 290 height 36
click at [592, 300] on button "Enviar pedido" at bounding box center [586, 298] width 59 height 20
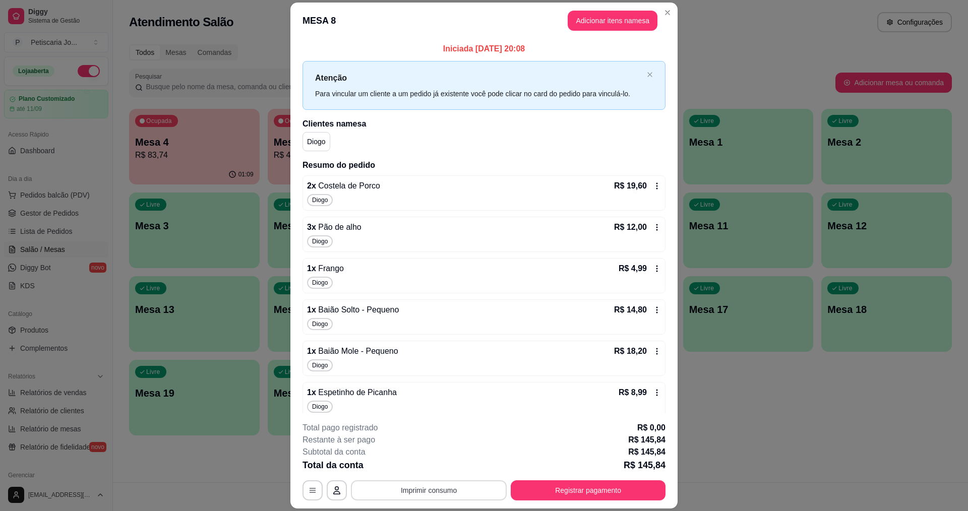
click at [412, 489] on button "Imprimir consumo" at bounding box center [429, 490] width 156 height 20
click at [427, 462] on button "IMPRESSORA" at bounding box center [428, 467] width 71 height 16
click at [595, 19] on button "Adicionar itens na mesa" at bounding box center [612, 21] width 87 height 20
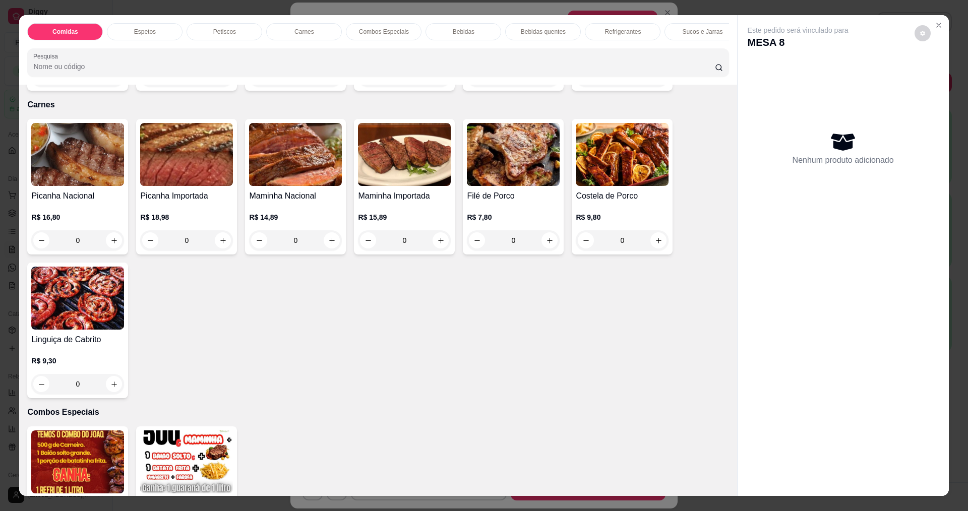
scroll to position [403, 0]
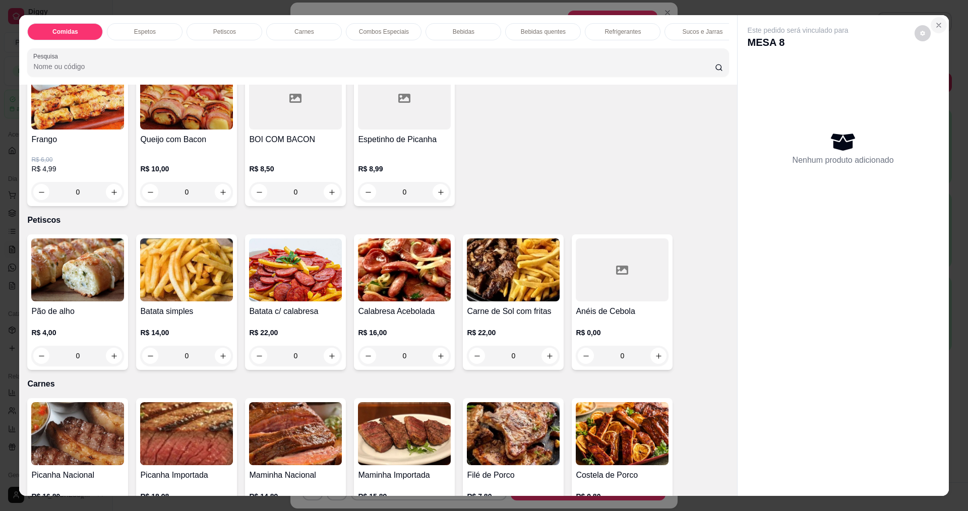
click at [936, 27] on icon "Close" at bounding box center [938, 25] width 4 height 4
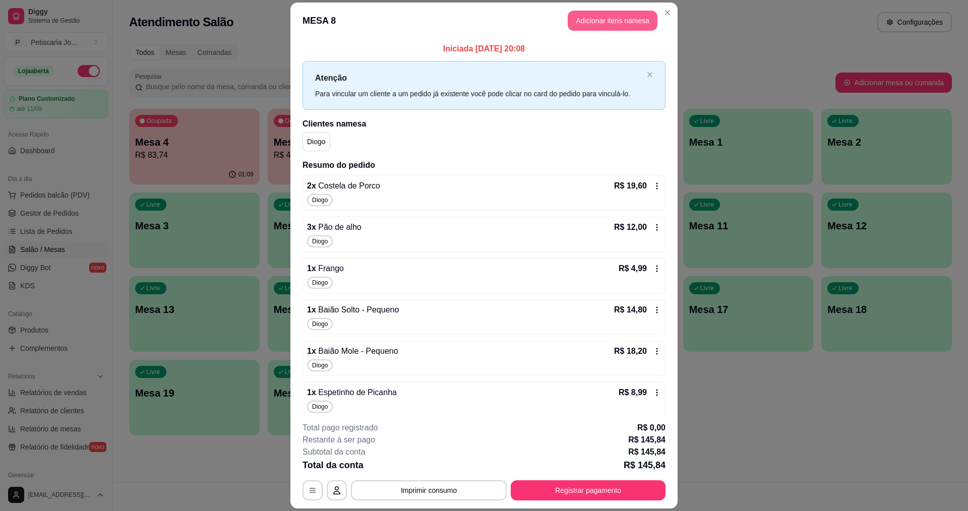
click at [621, 17] on button "Adicionar itens na mesa" at bounding box center [612, 21] width 90 height 20
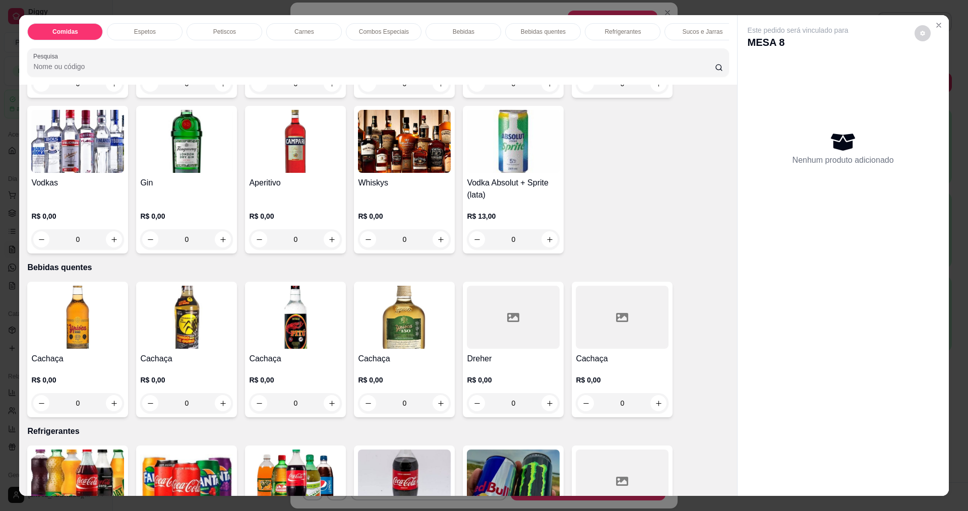
scroll to position [1461, 0]
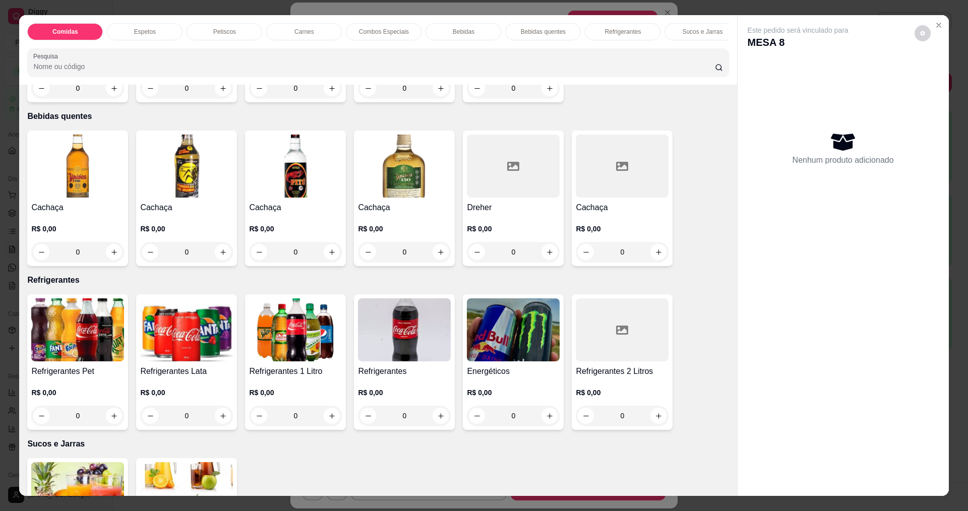
click at [212, 358] on img at bounding box center [186, 329] width 93 height 63
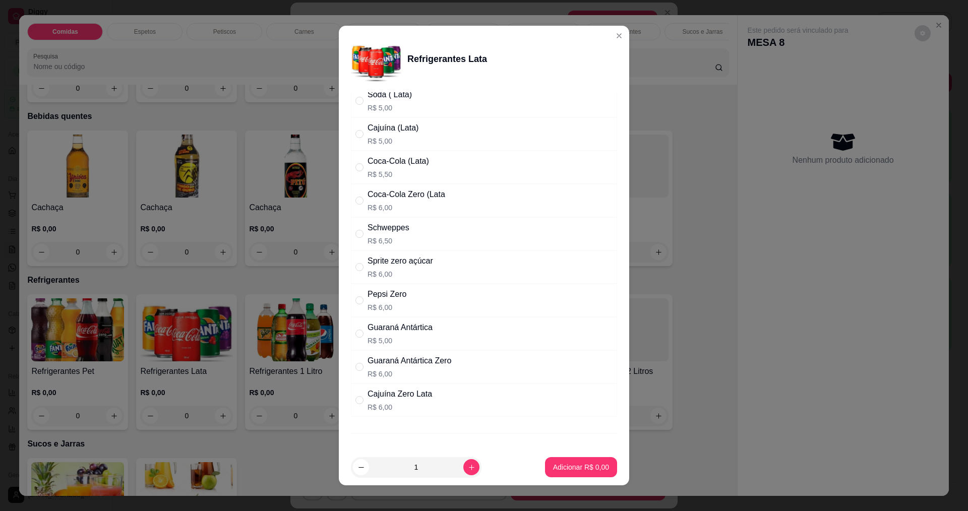
scroll to position [144, 0]
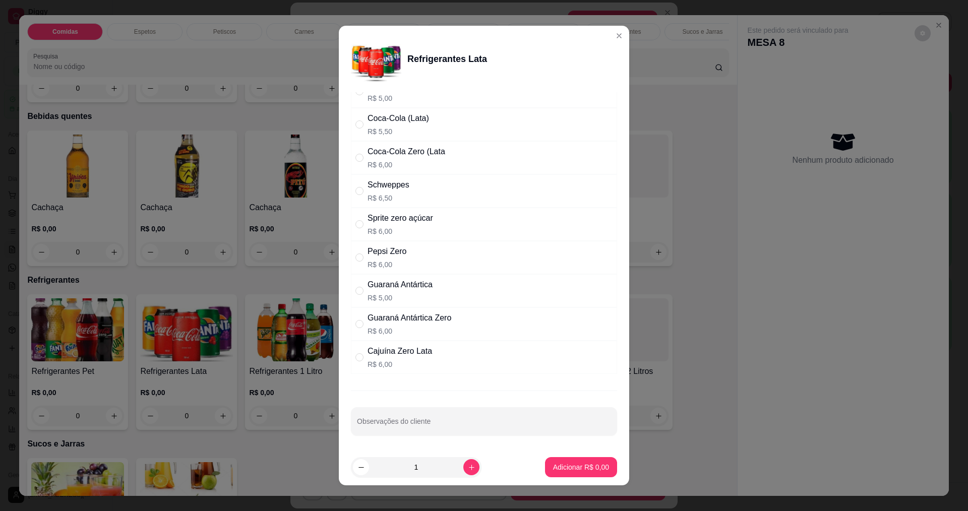
click at [408, 191] on div "Schweppes R$ 6,50" at bounding box center [484, 190] width 266 height 33
radio input "true"
click at [581, 473] on button "Adicionar R$ 6,50" at bounding box center [581, 467] width 72 height 20
type input "1"
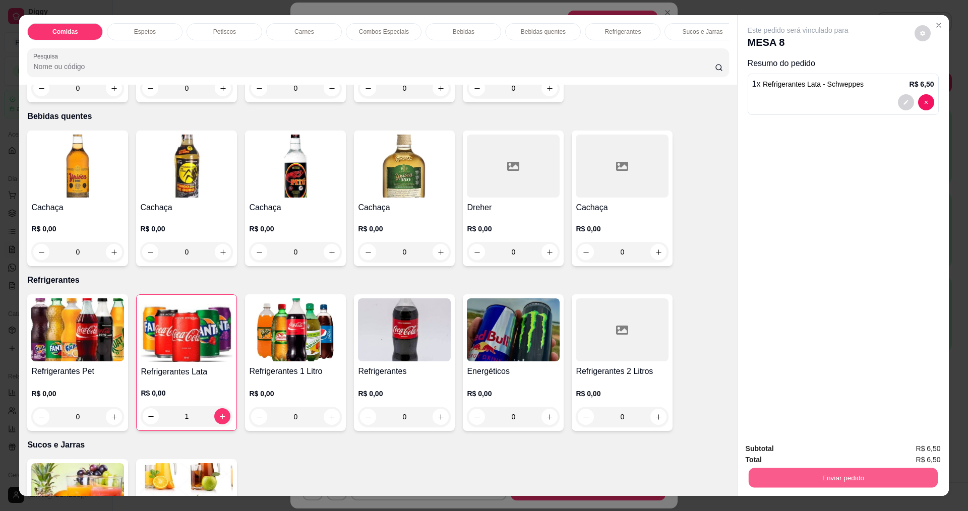
click at [905, 481] on button "Enviar pedido" at bounding box center [842, 478] width 189 height 20
click at [895, 452] on button "Sim, quero registrar" at bounding box center [905, 452] width 73 height 19
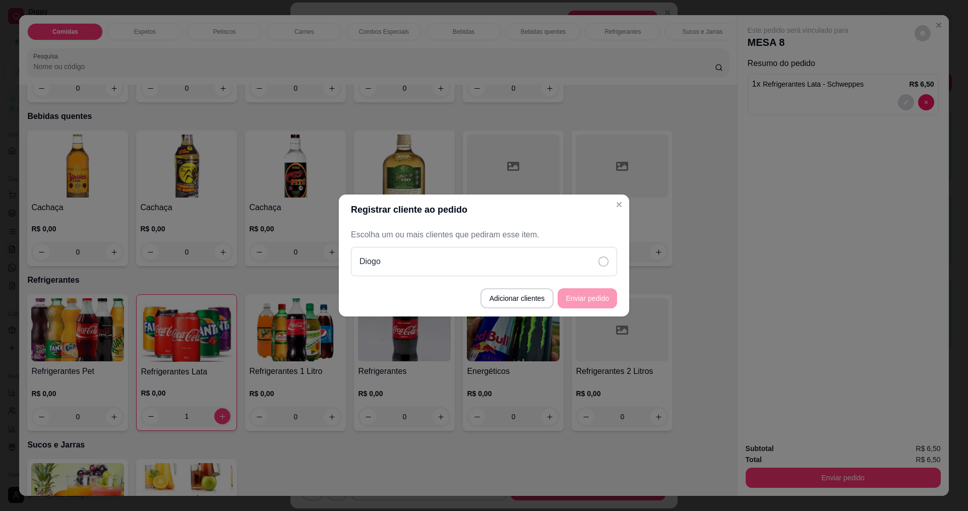
click at [601, 263] on icon at bounding box center [603, 262] width 10 height 10
click at [609, 297] on button "Enviar pedido" at bounding box center [586, 298] width 59 height 20
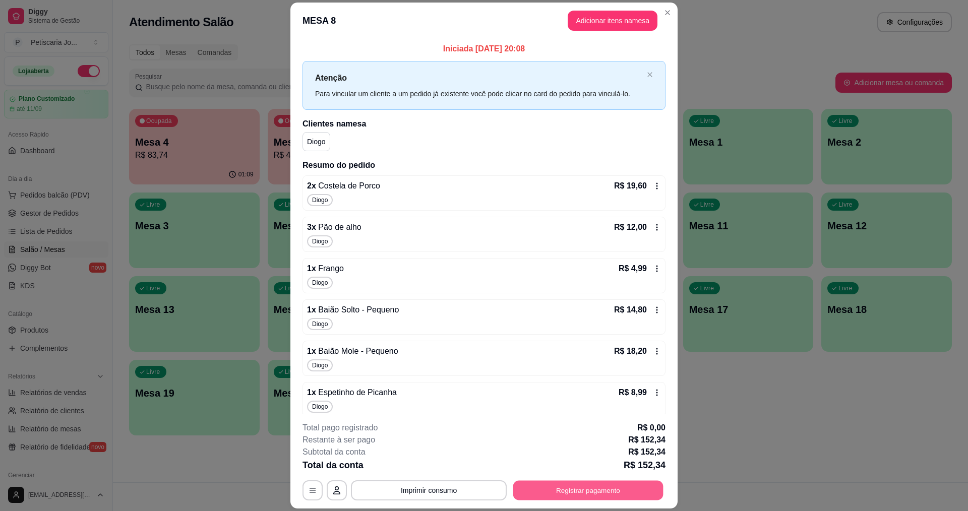
click at [599, 484] on button "Registrar pagamento" at bounding box center [588, 491] width 150 height 20
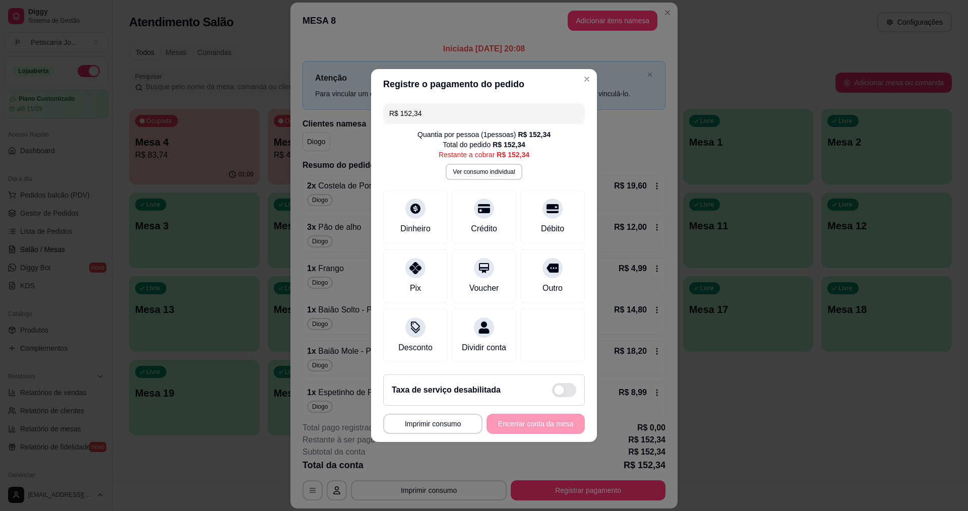
drag, startPoint x: 457, startPoint y: 105, endPoint x: 202, endPoint y: 66, distance: 258.0
click at [202, 66] on div "**********" at bounding box center [484, 255] width 968 height 511
click at [478, 221] on div "Crédito" at bounding box center [484, 227] width 29 height 13
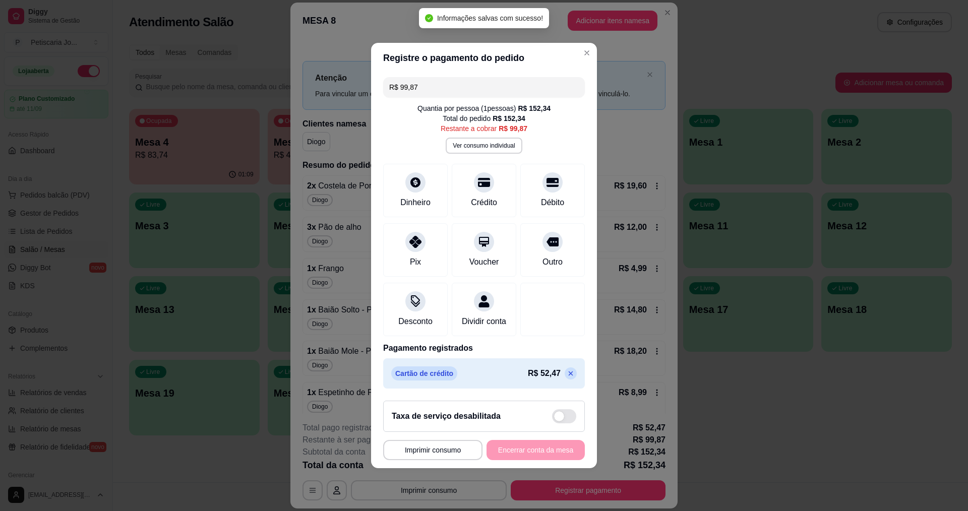
drag, startPoint x: 432, startPoint y: 77, endPoint x: 370, endPoint y: 69, distance: 63.1
click at [370, 69] on div "**********" at bounding box center [484, 255] width 968 height 511
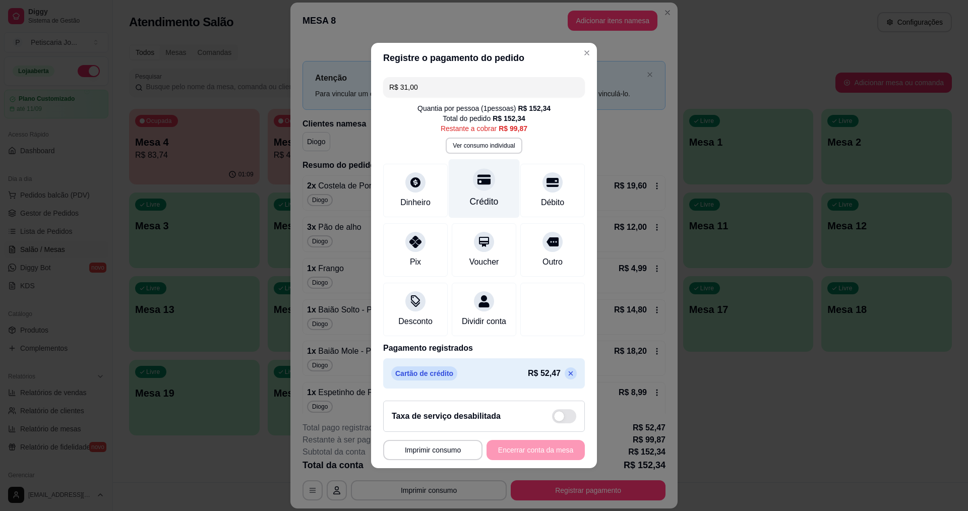
click at [465, 181] on div "Crédito" at bounding box center [484, 188] width 71 height 59
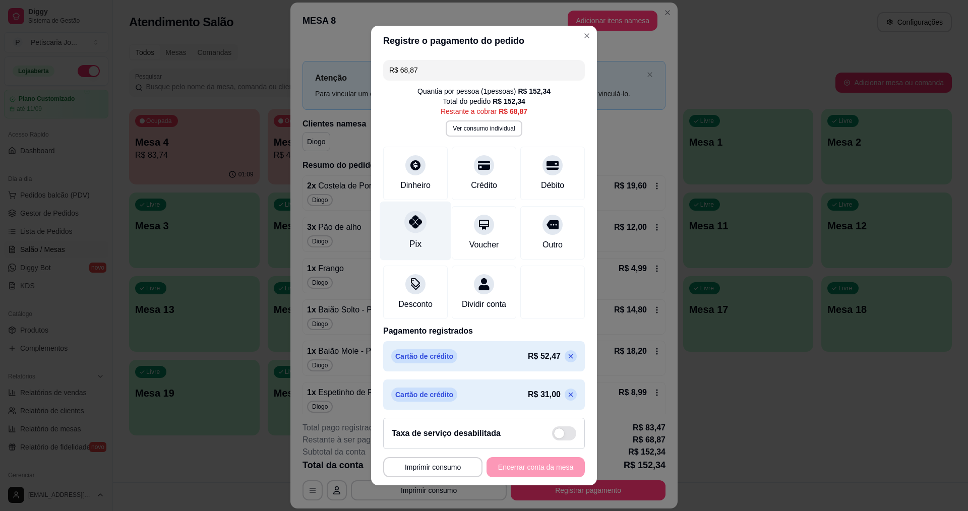
click at [409, 222] on icon at bounding box center [415, 221] width 13 height 13
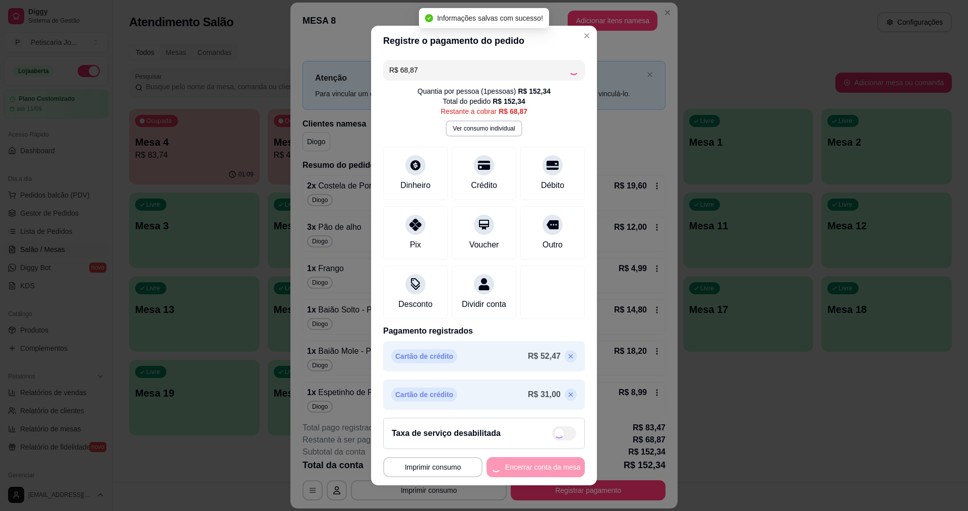
type input "R$ 0,00"
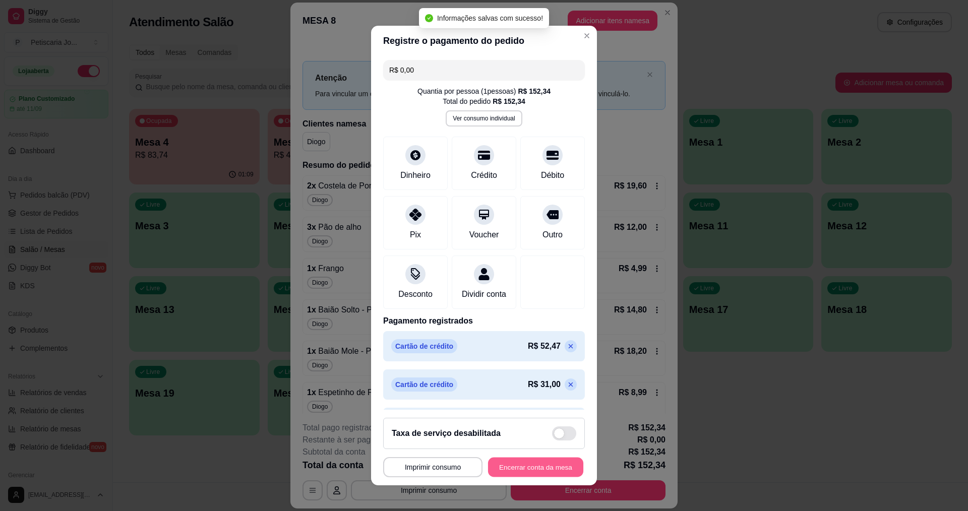
click at [533, 467] on button "Encerrar conta da mesa" at bounding box center [535, 468] width 95 height 20
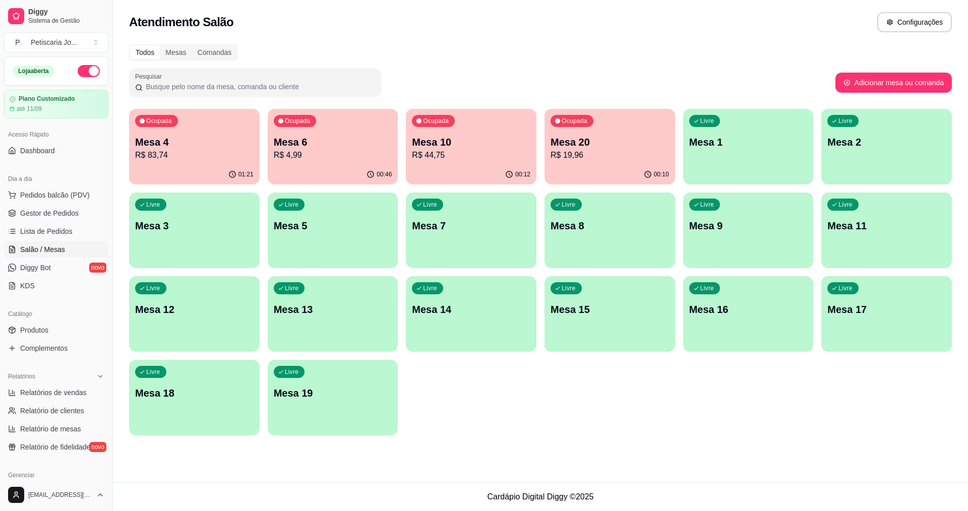
click at [292, 137] on p "Mesa 6" at bounding box center [333, 142] width 118 height 14
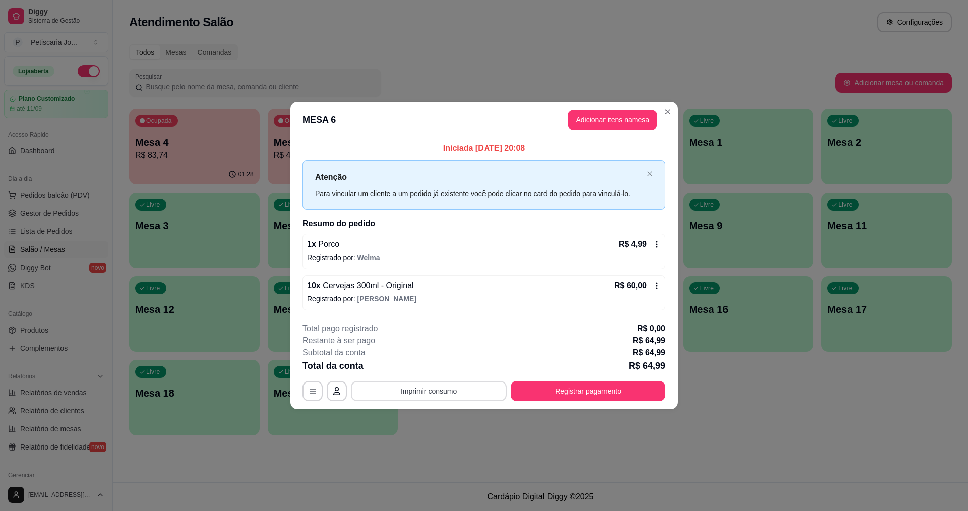
click at [470, 398] on button "Imprimir consumo" at bounding box center [429, 391] width 156 height 20
click at [420, 367] on button "IMPRESSORA" at bounding box center [432, 368] width 71 height 16
click at [606, 396] on button "Registrar pagamento" at bounding box center [588, 391] width 150 height 20
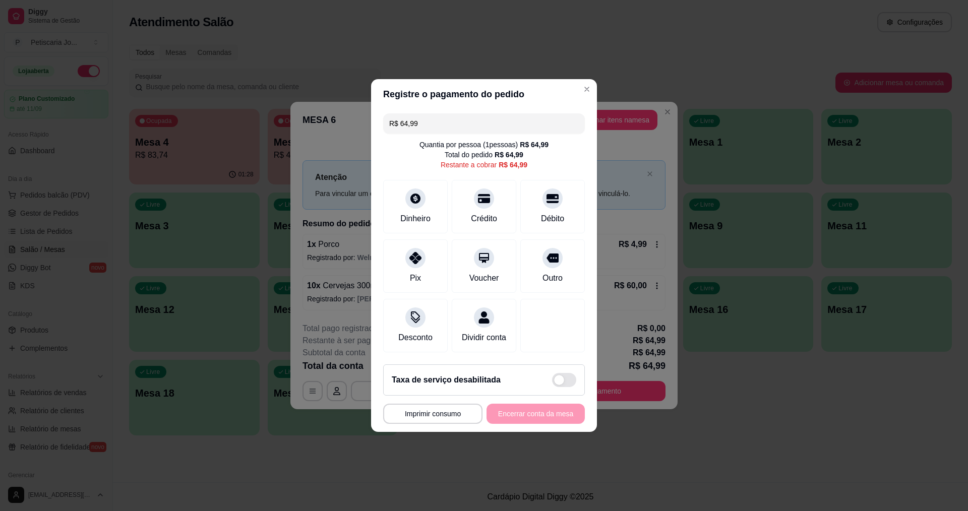
drag, startPoint x: 445, startPoint y: 118, endPoint x: 403, endPoint y: 109, distance: 42.7
click at [403, 113] on input "R$ 64,99" at bounding box center [483, 123] width 189 height 20
click at [539, 204] on div "Débito" at bounding box center [552, 204] width 71 height 59
drag, startPoint x: 422, startPoint y: 117, endPoint x: 322, endPoint y: 86, distance: 104.6
click at [322, 86] on div "**********" at bounding box center [484, 255] width 968 height 511
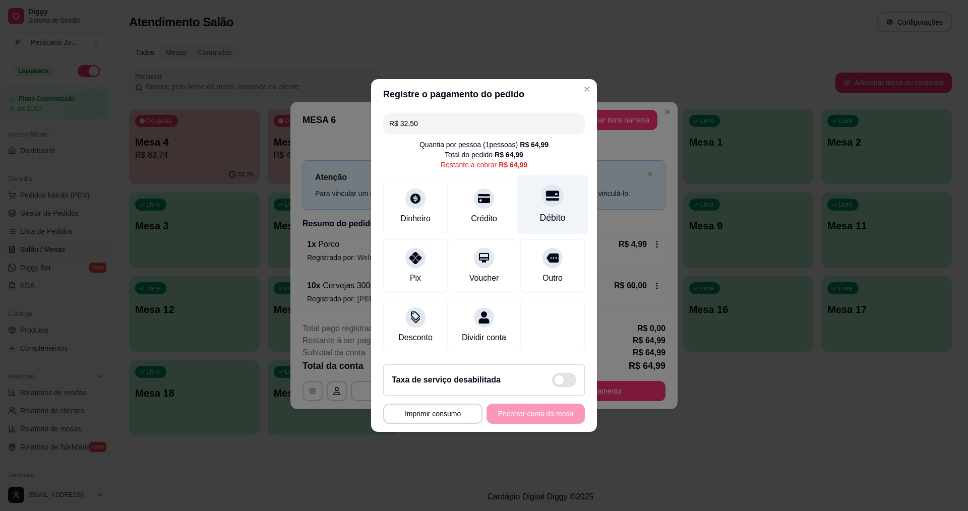
click at [544, 211] on div "Débito" at bounding box center [553, 217] width 26 height 13
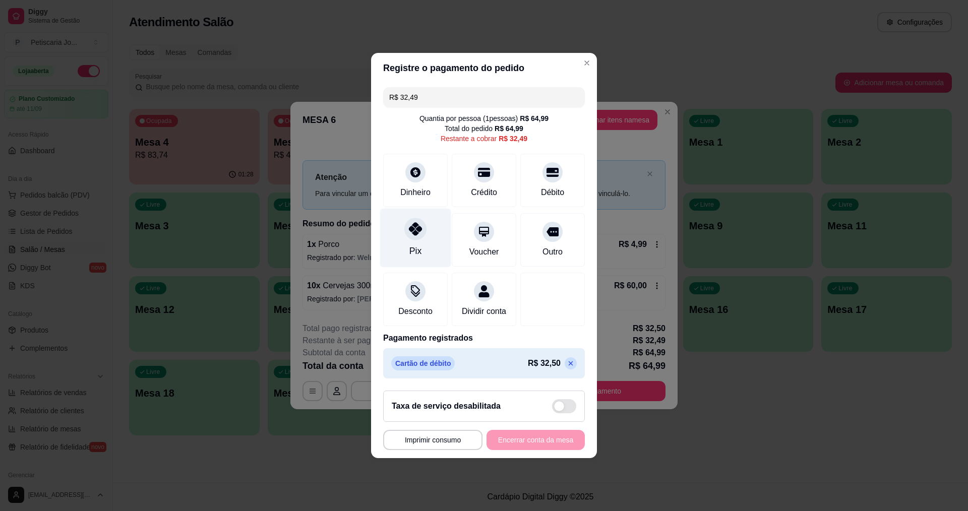
click at [417, 224] on icon at bounding box center [415, 228] width 13 height 13
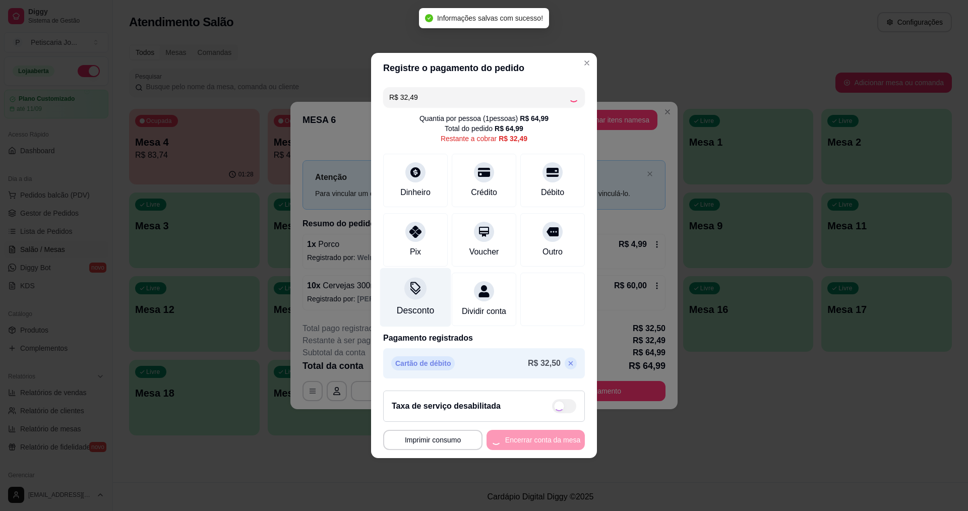
type input "R$ 0,00"
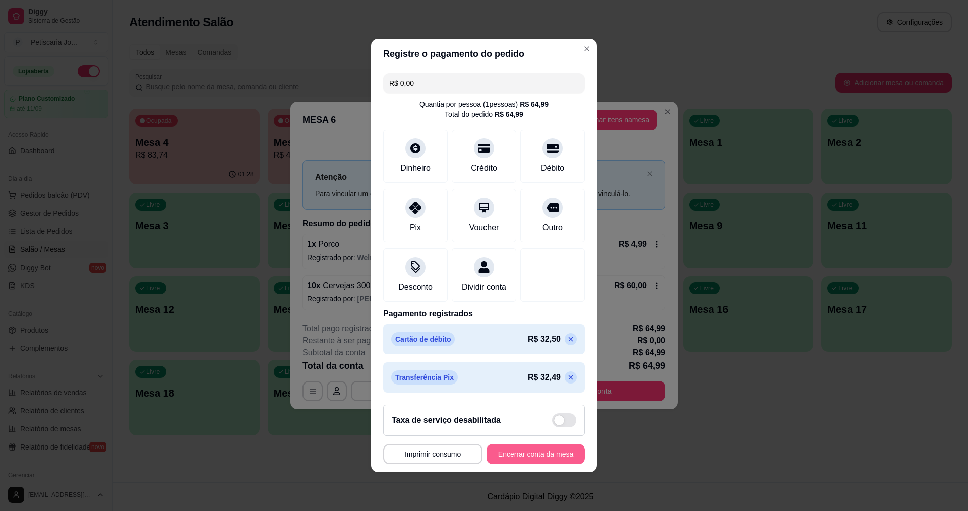
click at [532, 459] on button "Encerrar conta da mesa" at bounding box center [535, 454] width 98 height 20
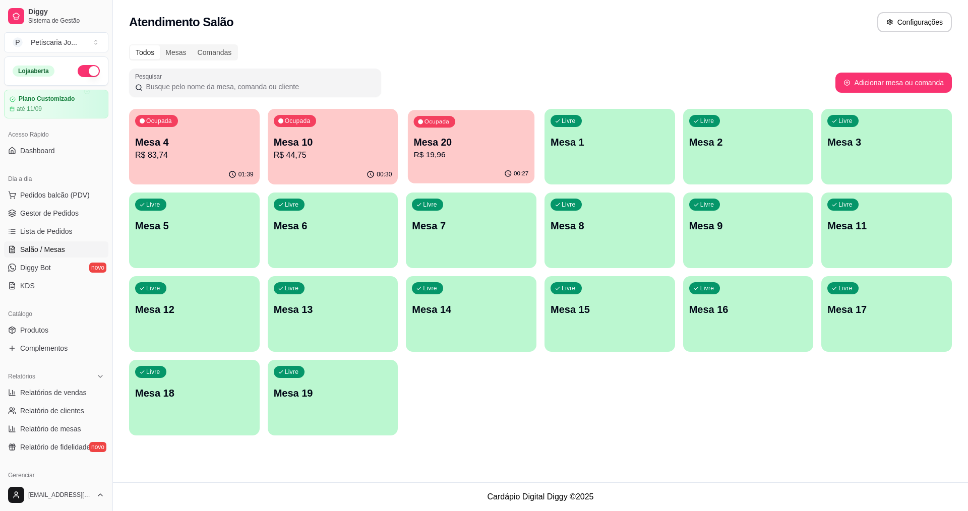
click at [474, 153] on p "R$ 19,96" at bounding box center [471, 155] width 115 height 12
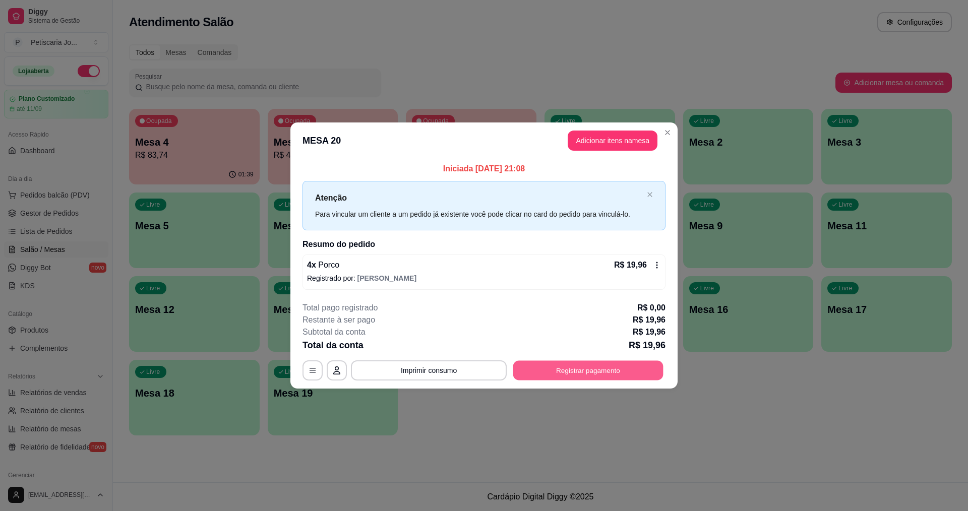
click at [548, 376] on button "Registrar pagamento" at bounding box center [588, 370] width 150 height 20
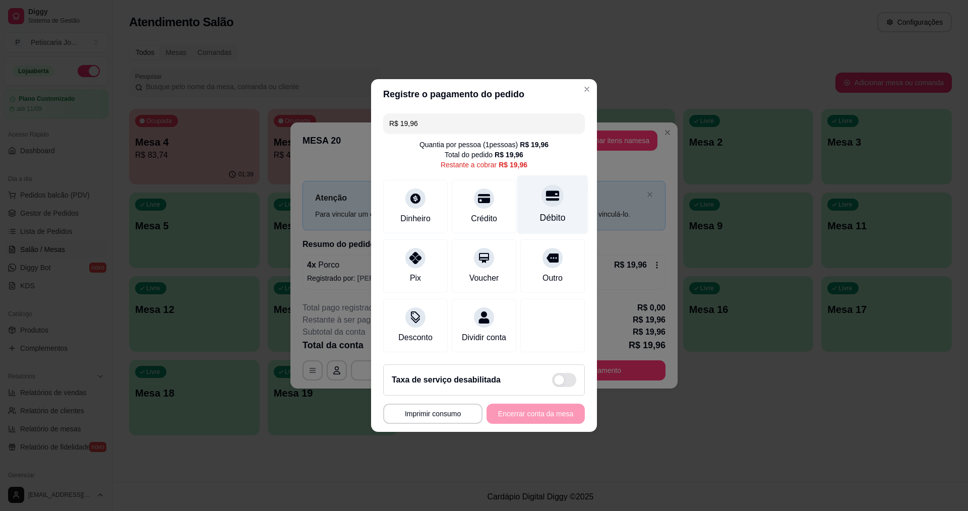
click at [544, 202] on div "Débito" at bounding box center [552, 204] width 71 height 59
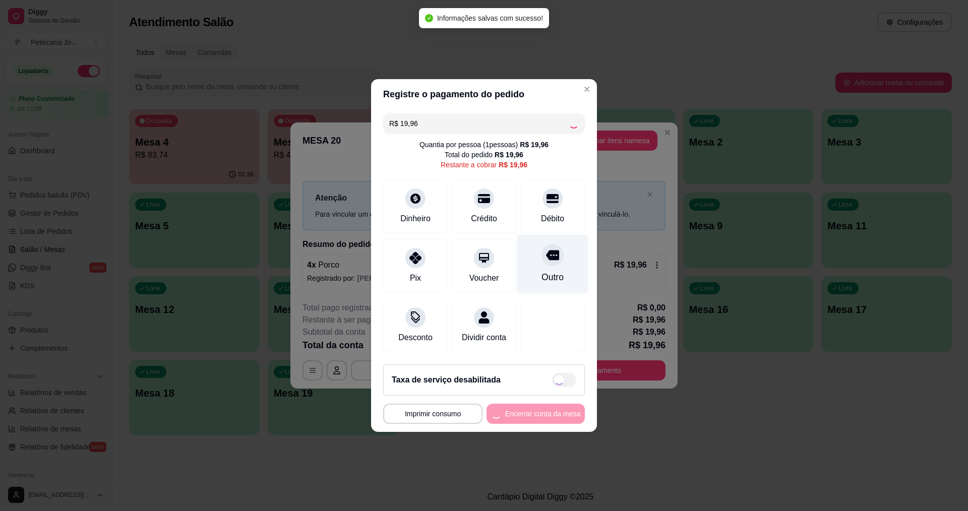
type input "R$ 0,00"
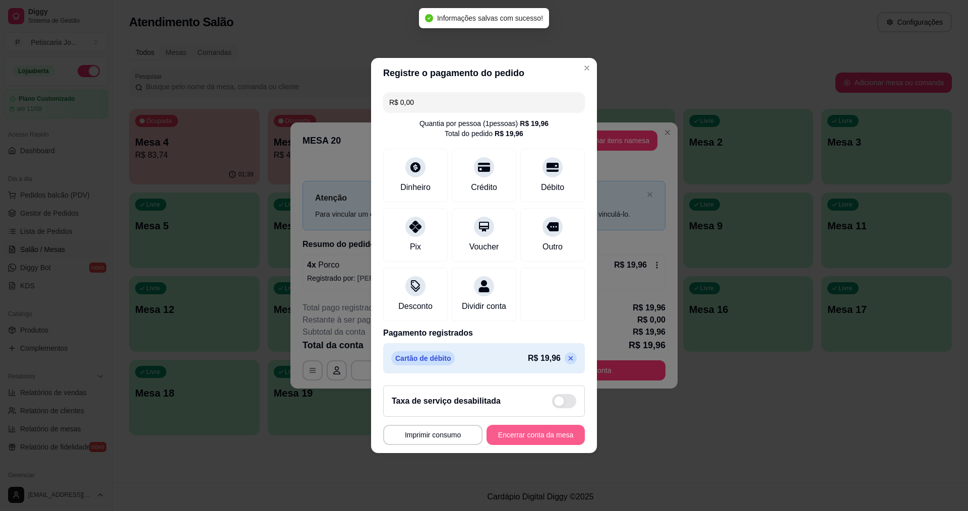
click at [497, 438] on button "Encerrar conta da mesa" at bounding box center [535, 435] width 98 height 20
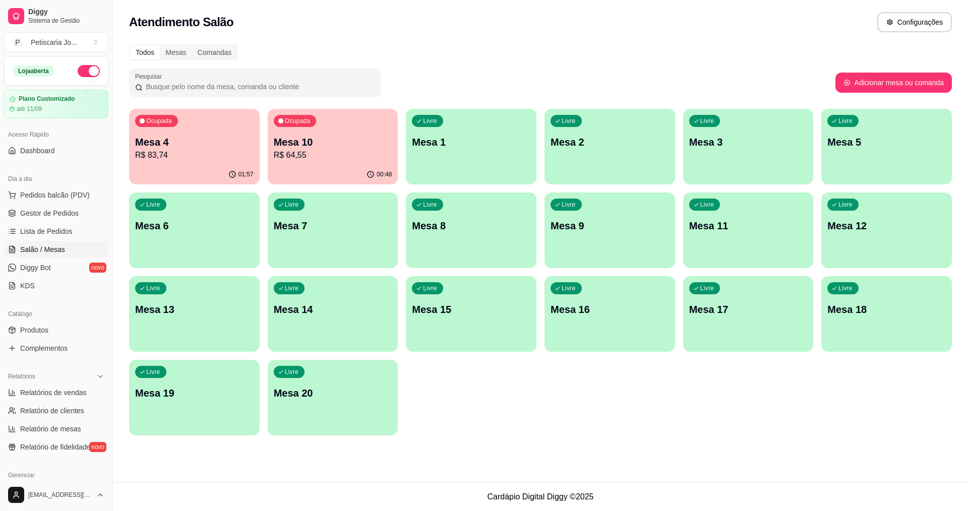
click at [201, 138] on p "Mesa 4" at bounding box center [194, 142] width 118 height 14
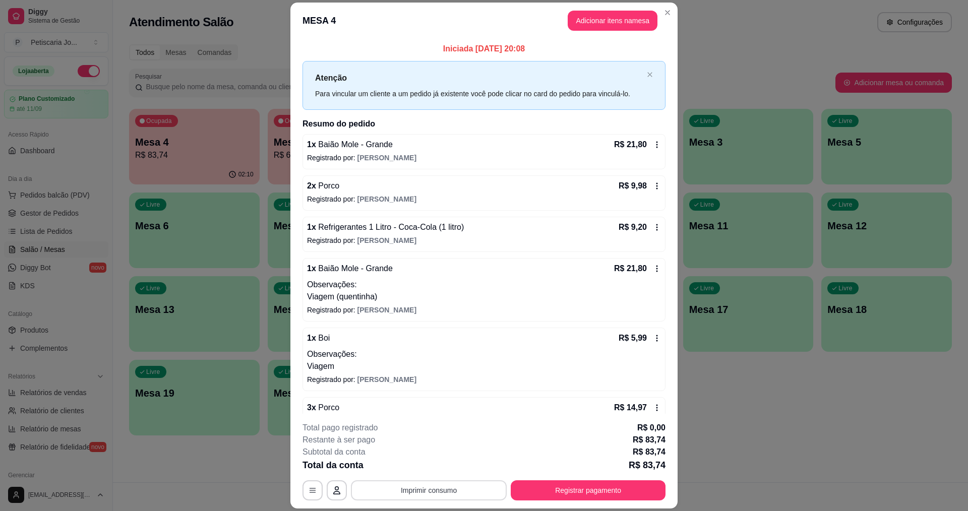
click at [457, 495] on button "Imprimir consumo" at bounding box center [429, 490] width 156 height 20
click at [431, 466] on button "IMPRESSORA" at bounding box center [428, 467] width 71 height 16
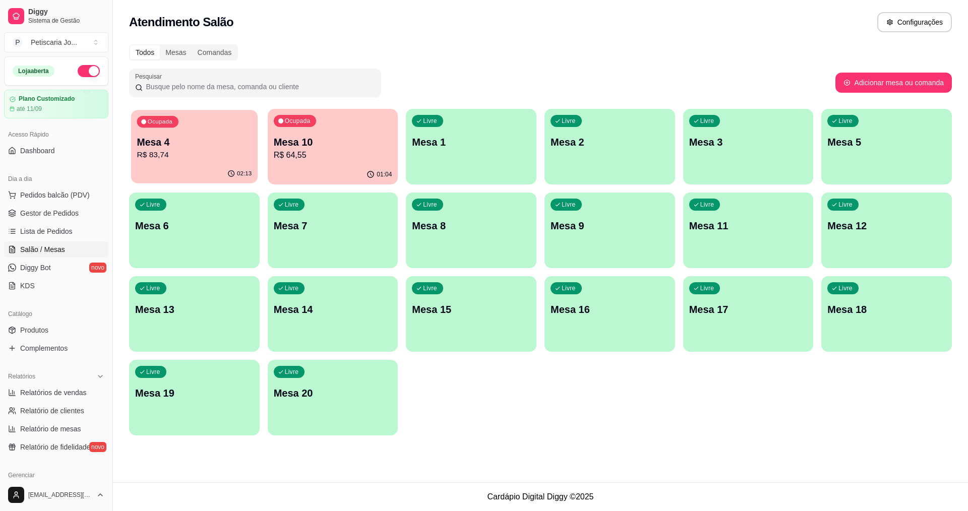
click at [237, 154] on p "R$ 83,74" at bounding box center [194, 155] width 115 height 12
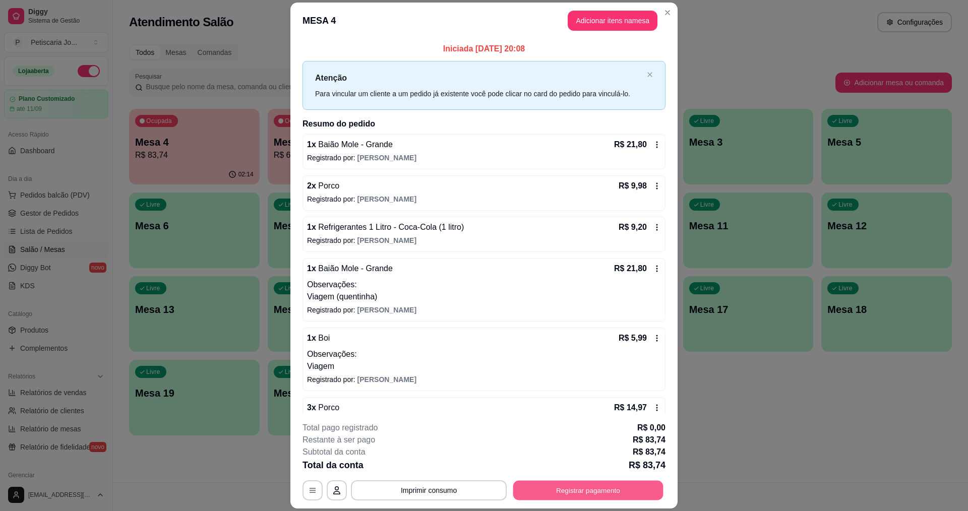
click at [618, 487] on button "Registrar pagamento" at bounding box center [588, 491] width 150 height 20
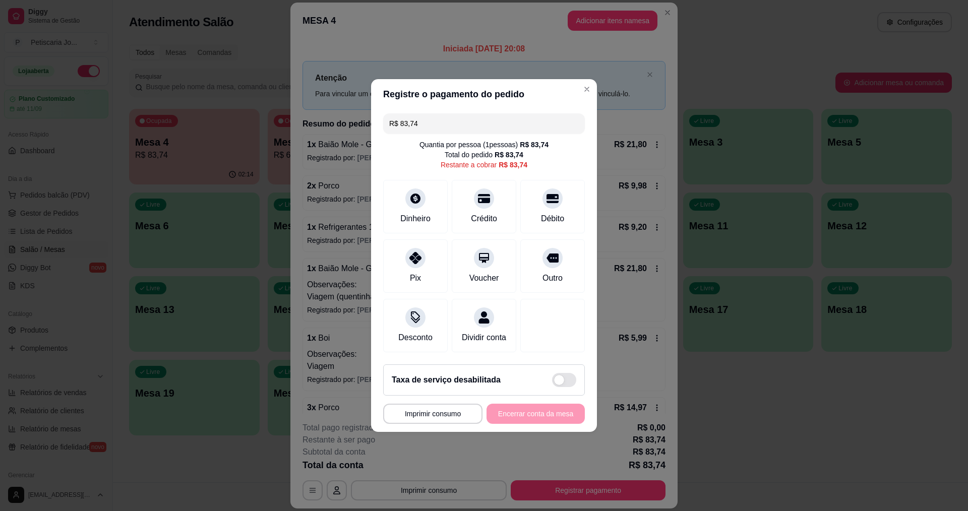
drag, startPoint x: 425, startPoint y: 121, endPoint x: 353, endPoint y: 107, distance: 73.4
click at [353, 107] on div "**********" at bounding box center [484, 255] width 968 height 511
click at [479, 197] on div at bounding box center [484, 195] width 22 height 22
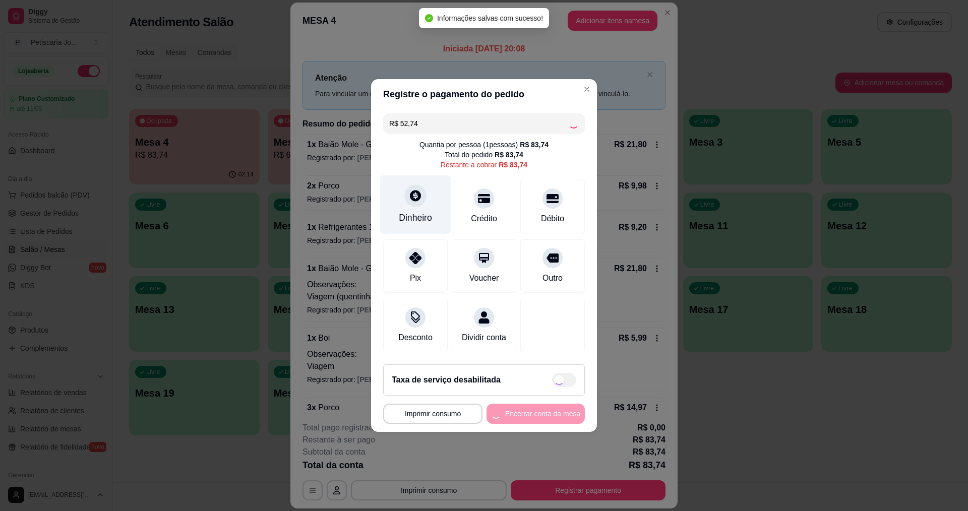
type input "R$ 31,00"
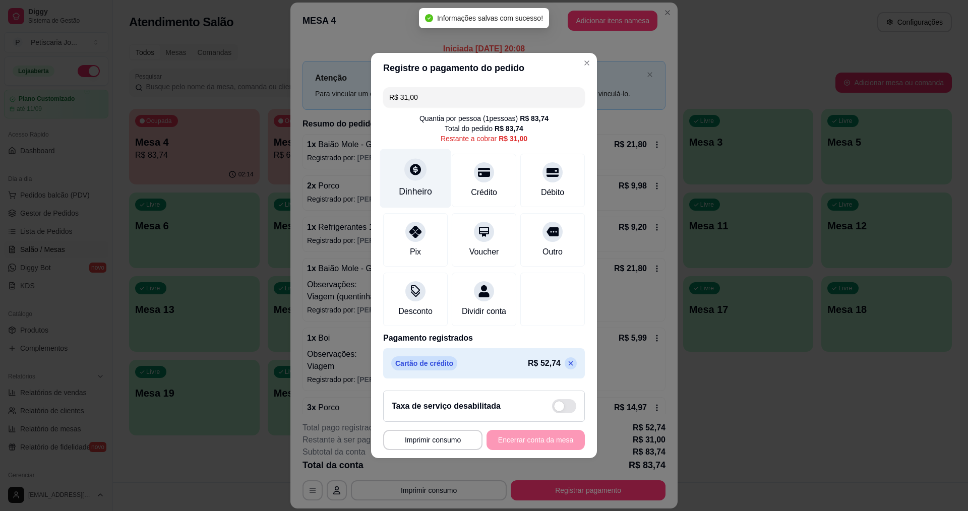
click at [407, 167] on div at bounding box center [415, 169] width 22 height 22
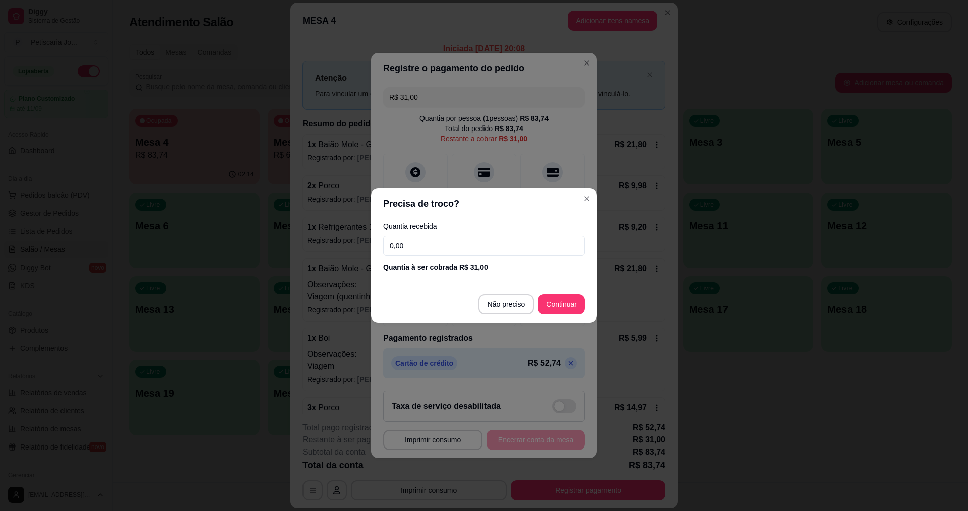
click at [450, 245] on input "0,00" at bounding box center [484, 246] width 202 height 20
type input "31,00"
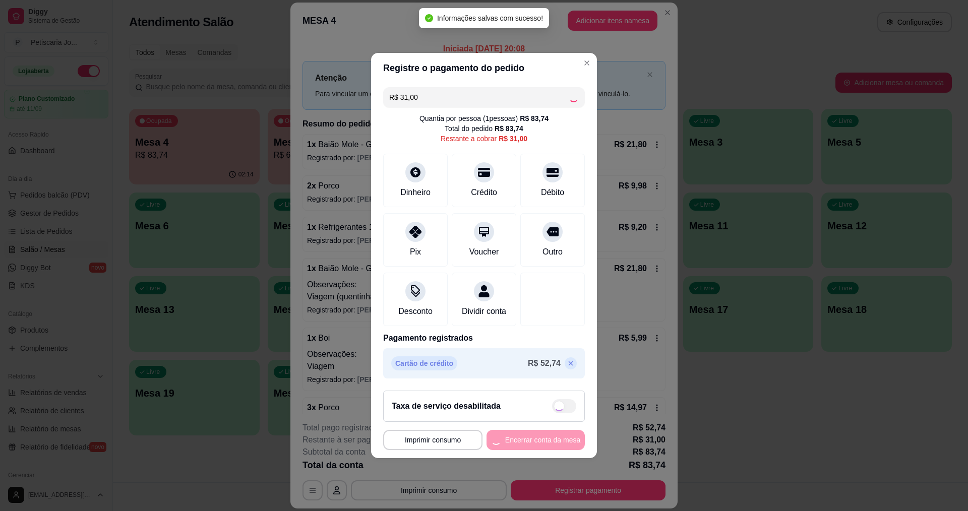
type input "R$ 0,00"
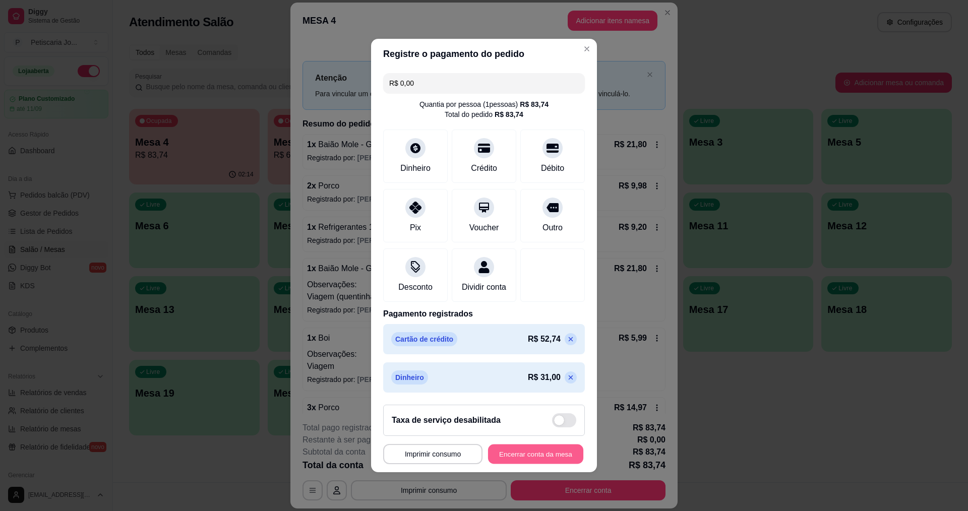
click at [530, 464] on button "Encerrar conta da mesa" at bounding box center [535, 454] width 95 height 20
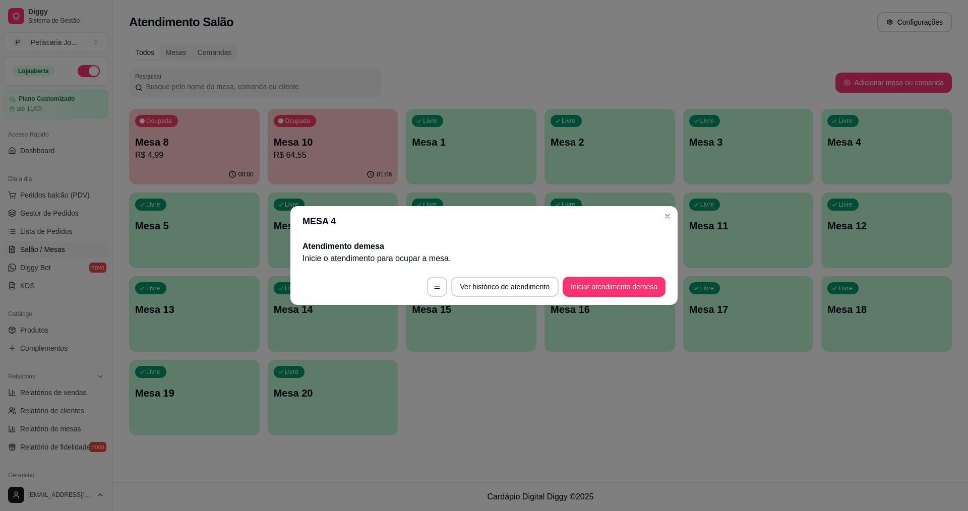
click at [676, 213] on header "MESA 4" at bounding box center [483, 221] width 387 height 30
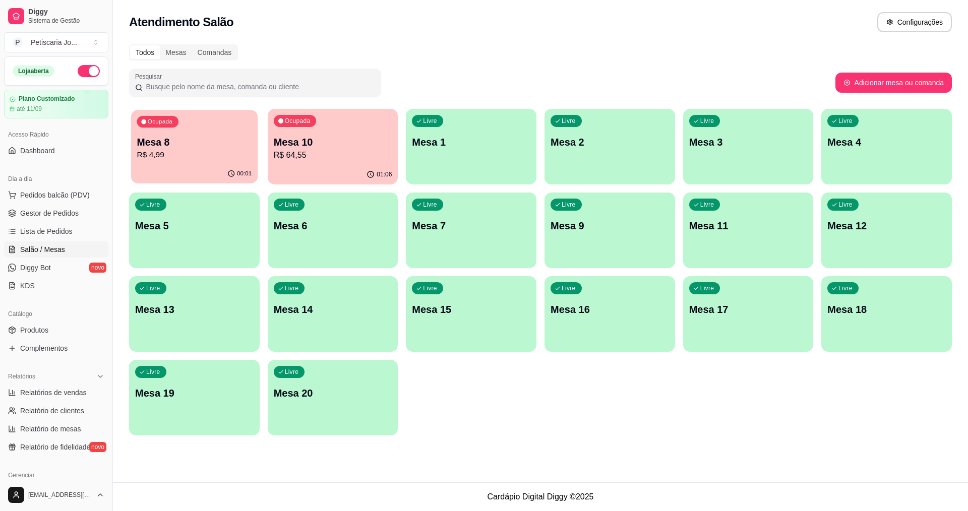
click at [184, 164] on button "Ocupada Mesa 8 R$ 4,99 00:01" at bounding box center [194, 147] width 126 height 74
click at [292, 159] on p "R$ 64,55" at bounding box center [333, 155] width 118 height 12
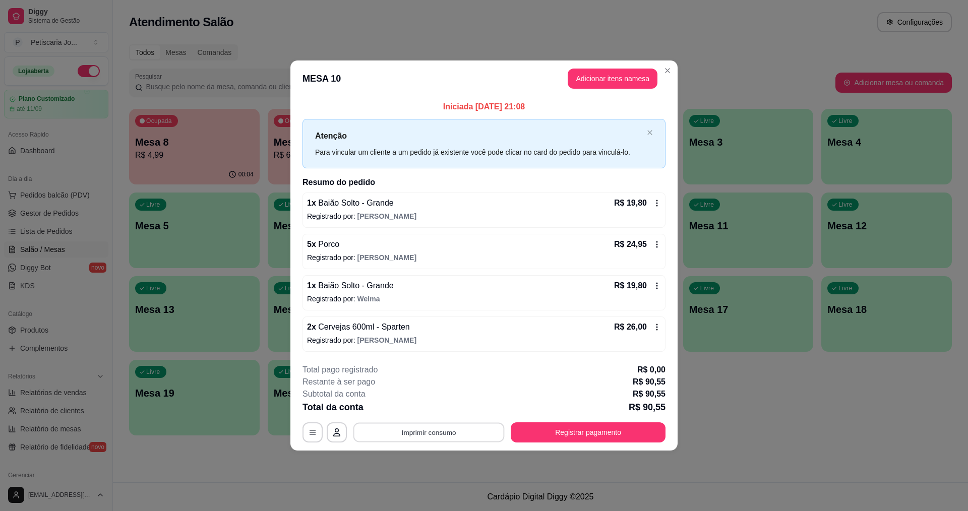
click at [491, 435] on button "Imprimir consumo" at bounding box center [428, 432] width 151 height 20
click at [438, 406] on button "IMPRESSORA" at bounding box center [432, 409] width 71 height 16
click at [624, 430] on button "Registrar pagamento" at bounding box center [588, 432] width 150 height 20
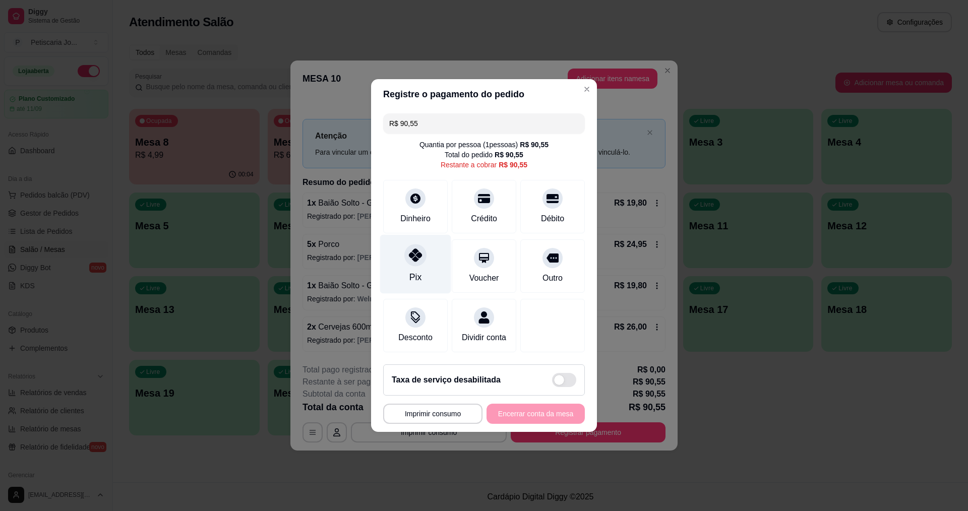
click at [409, 250] on icon at bounding box center [415, 254] width 13 height 13
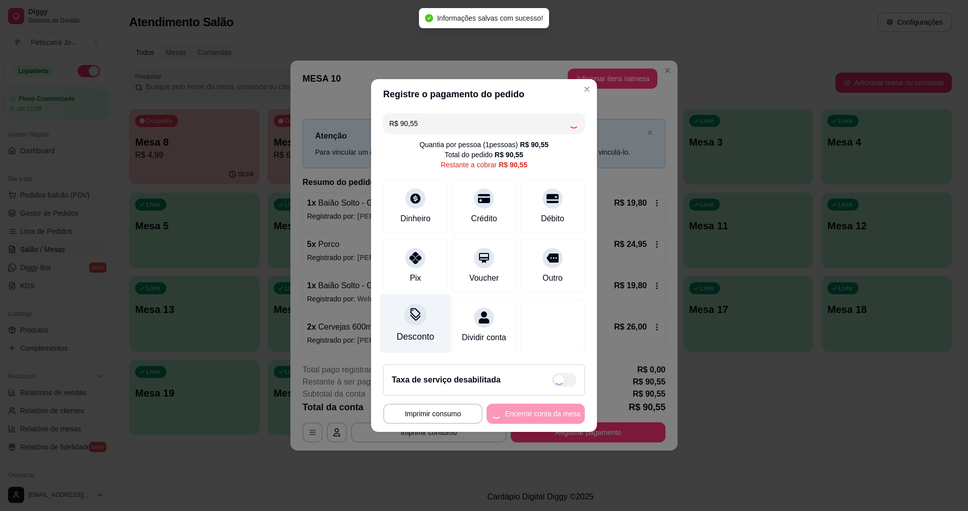
type input "R$ 0,00"
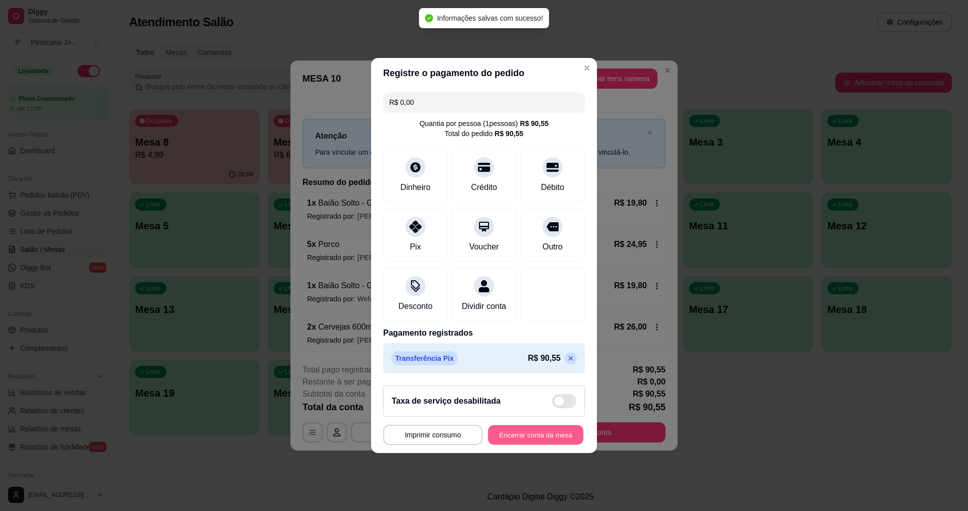
click at [538, 435] on button "Encerrar conta da mesa" at bounding box center [535, 435] width 95 height 20
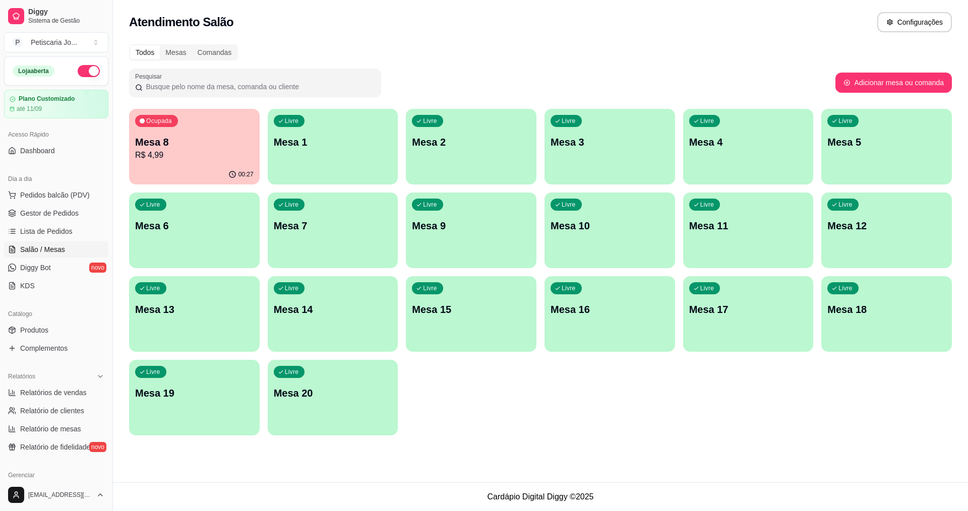
click at [174, 160] on p "R$ 4,99" at bounding box center [194, 155] width 118 height 12
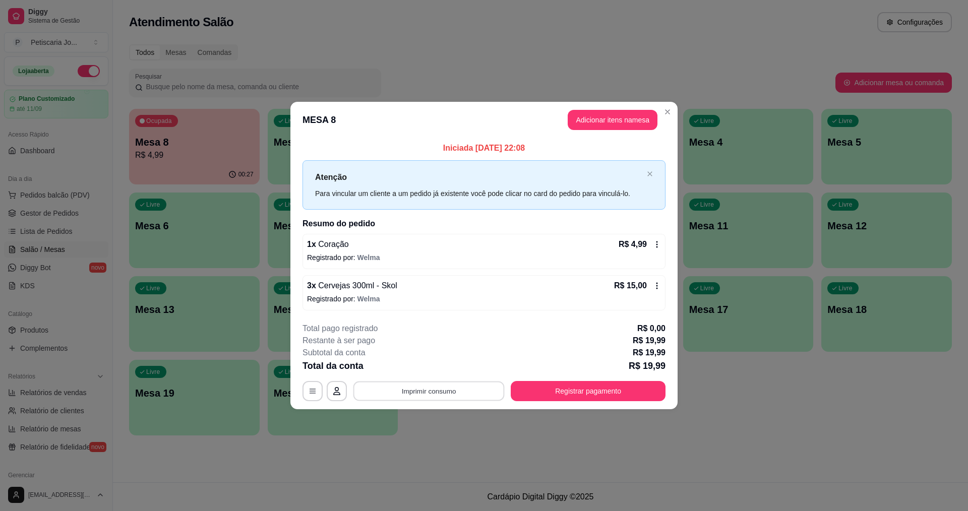
click at [447, 397] on button "Imprimir consumo" at bounding box center [428, 391] width 151 height 20
click at [439, 365] on button "IMPRESSORA" at bounding box center [431, 368] width 73 height 16
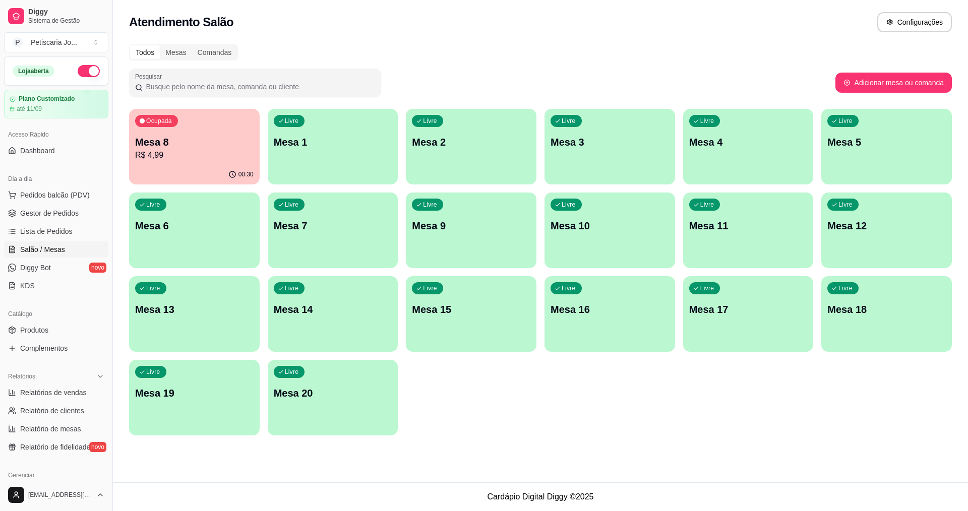
click at [162, 148] on p "Mesa 8" at bounding box center [194, 142] width 118 height 14
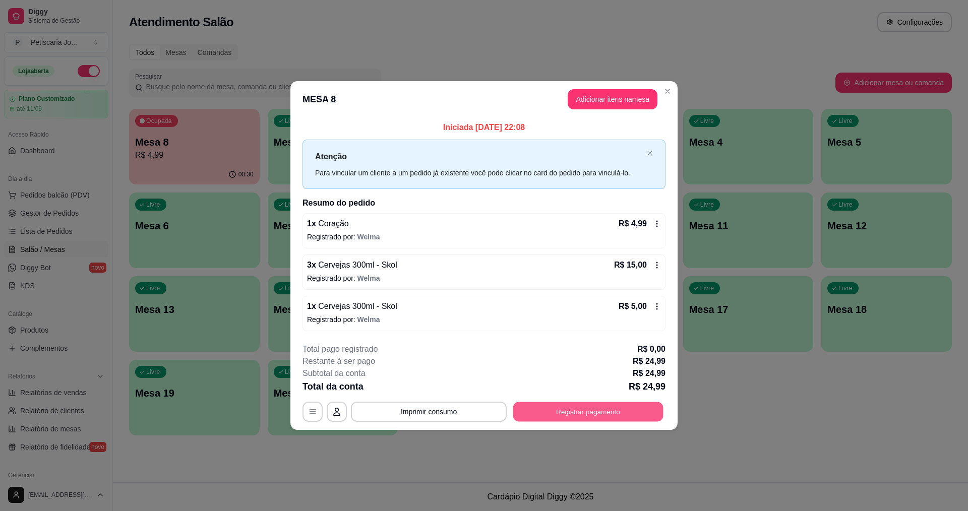
click at [583, 406] on button "Registrar pagamento" at bounding box center [588, 412] width 150 height 20
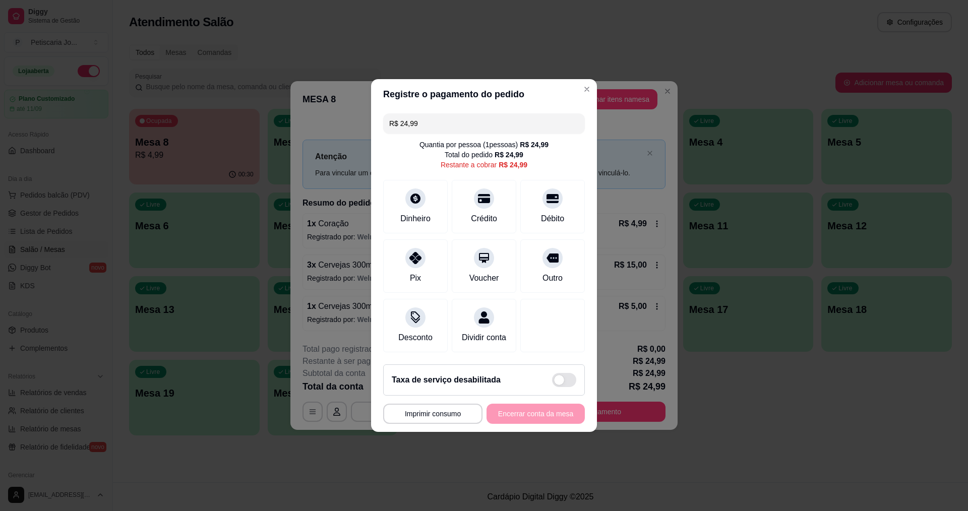
drag, startPoint x: 429, startPoint y: 114, endPoint x: 378, endPoint y: 113, distance: 50.4
click at [378, 113] on div "R$ 24,99 Quantia por pessoa ( 1 pessoas) R$ 24,99 Total do pedido R$ 24,99 Rest…" at bounding box center [484, 232] width 226 height 247
click at [541, 323] on div at bounding box center [552, 323] width 71 height 59
click at [553, 197] on div at bounding box center [552, 195] width 22 height 22
type input "R$ 0,00"
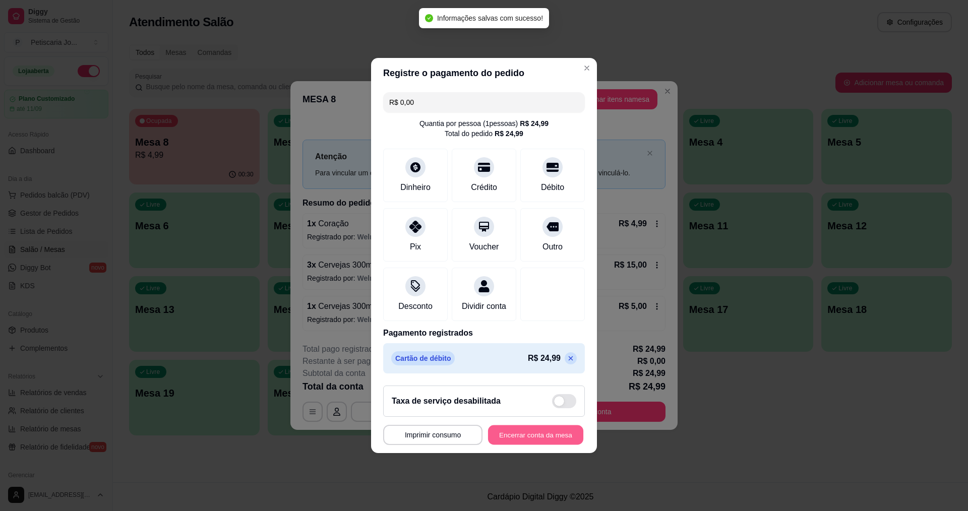
click at [523, 440] on button "Encerrar conta da mesa" at bounding box center [535, 435] width 95 height 20
